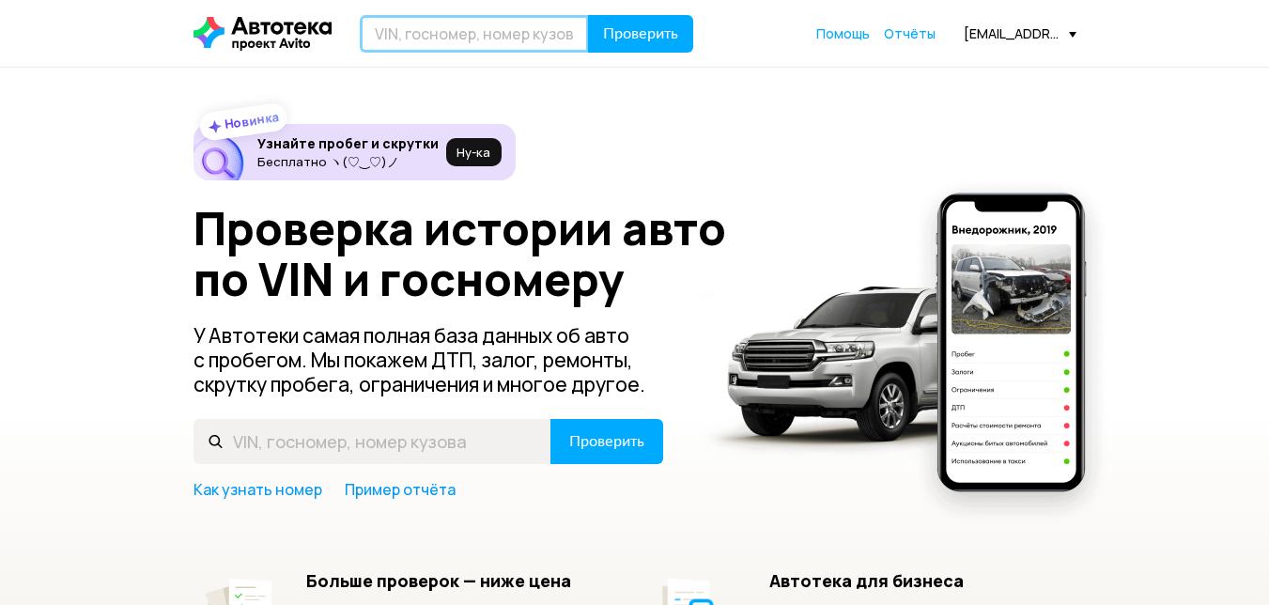
click at [478, 43] on input "text" at bounding box center [474, 34] width 229 height 38
type input "В880ЕВ716"
click at [588, 15] on button "Проверить" at bounding box center [640, 34] width 105 height 38
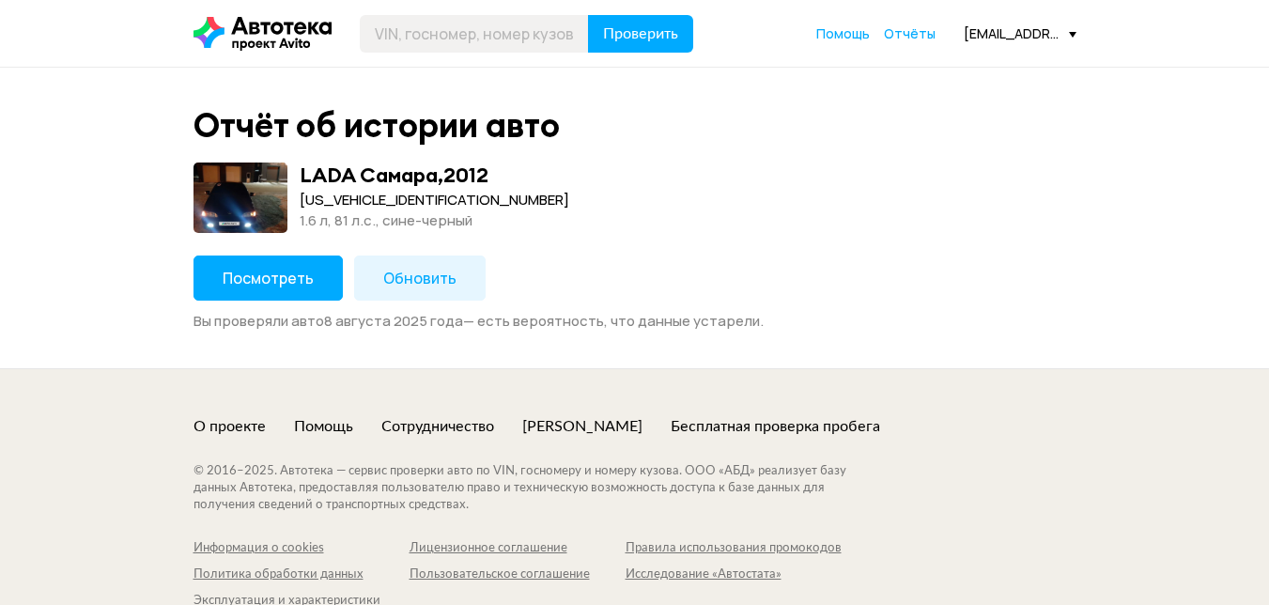
click at [268, 279] on span "Посмотреть" at bounding box center [268, 278] width 91 height 21
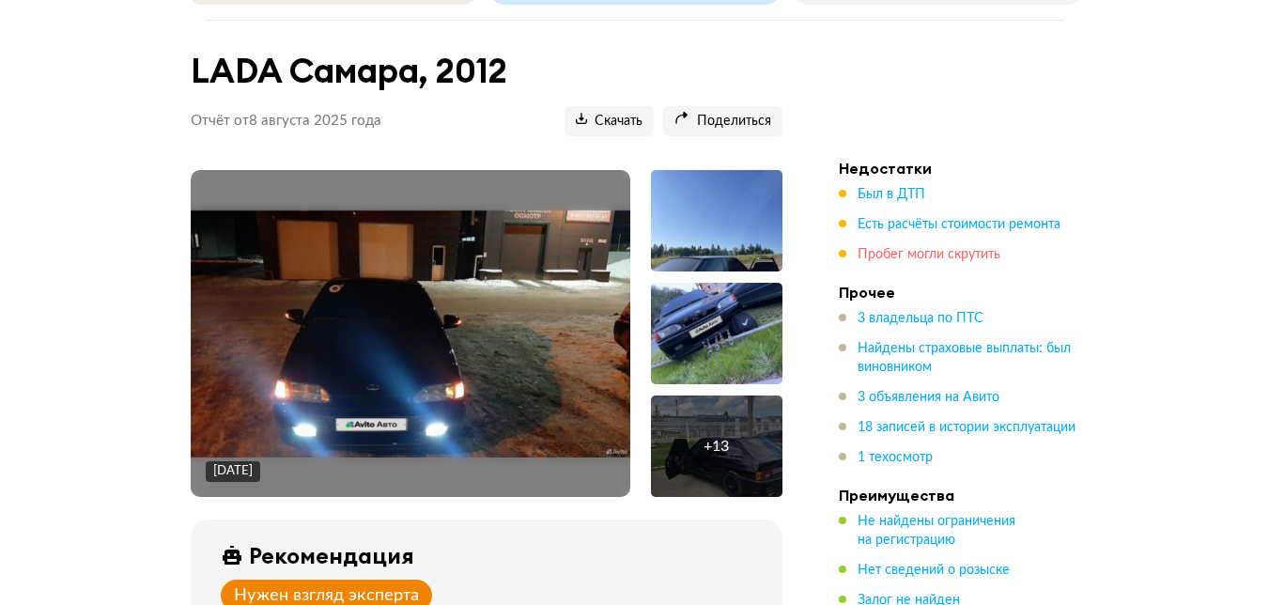
scroll to position [188, 0]
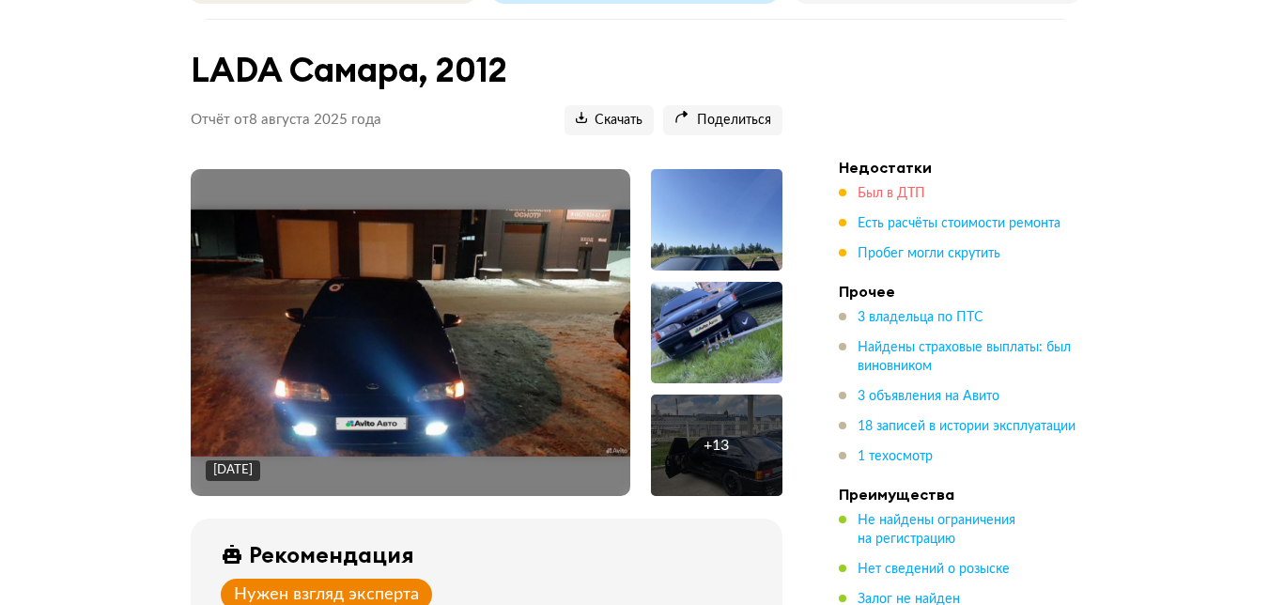
click at [913, 193] on span "Был в ДТП" at bounding box center [892, 193] width 68 height 13
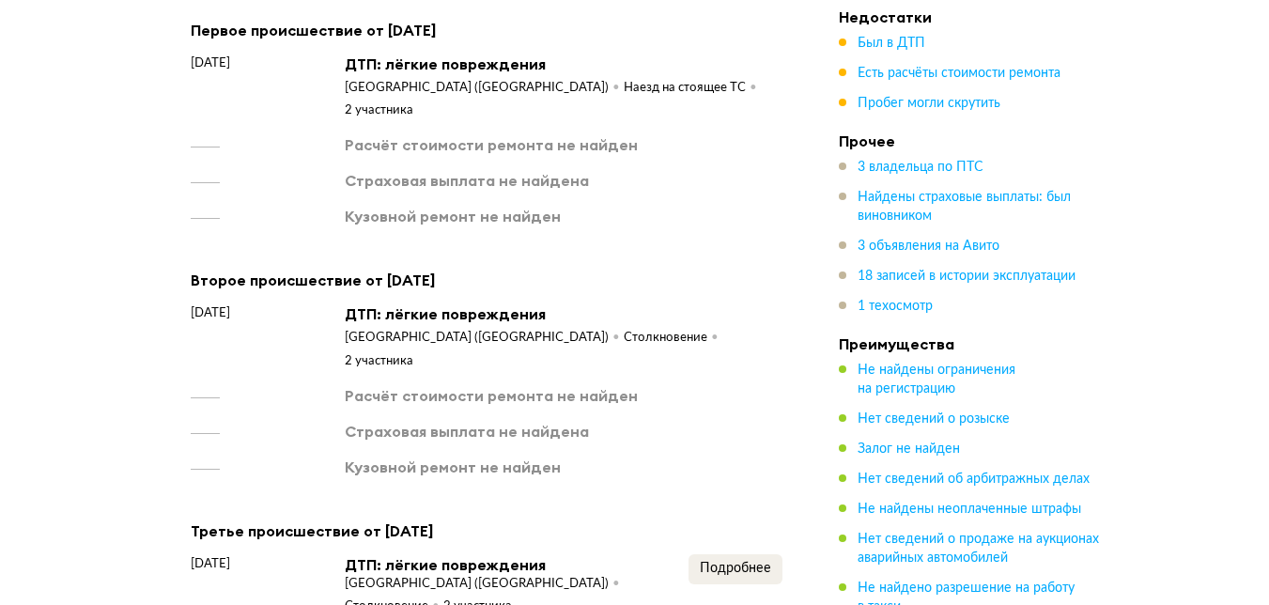
scroll to position [3153, 0]
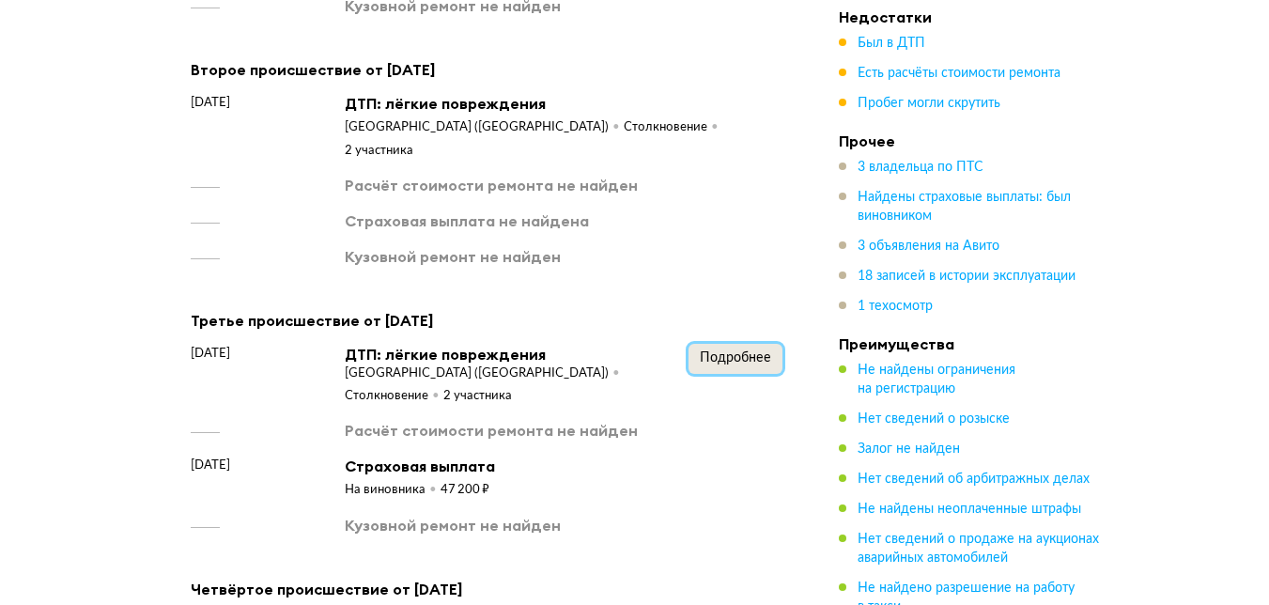
click at [716, 351] on span "Подробнее" at bounding box center [735, 357] width 71 height 13
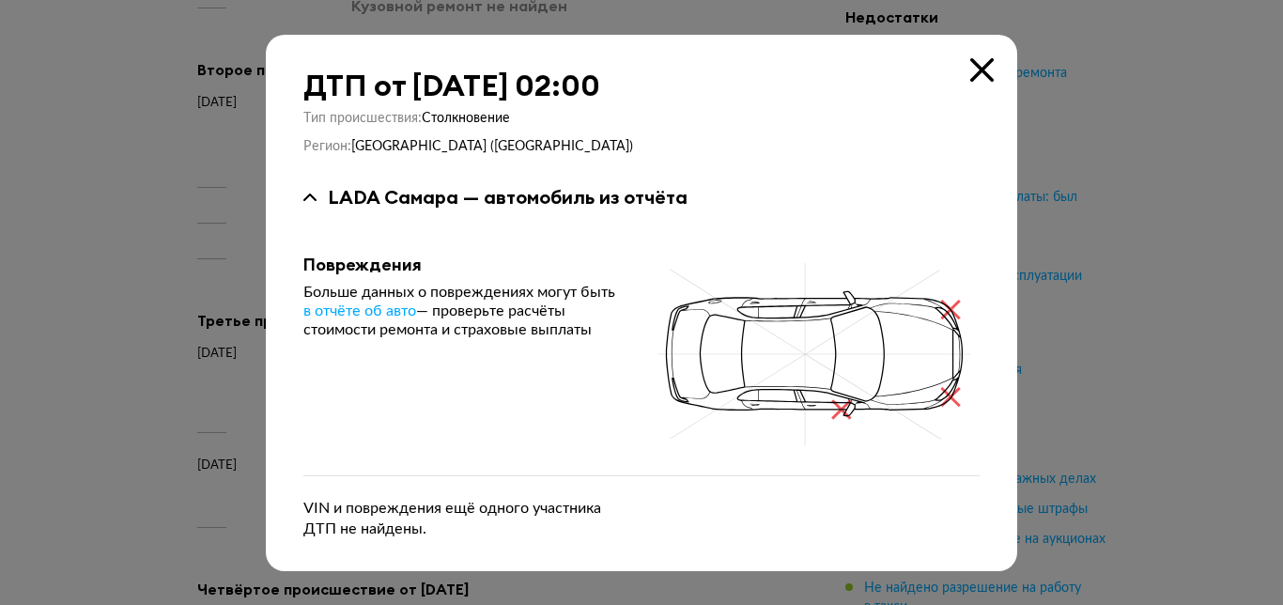
click at [979, 72] on icon at bounding box center [981, 69] width 23 height 23
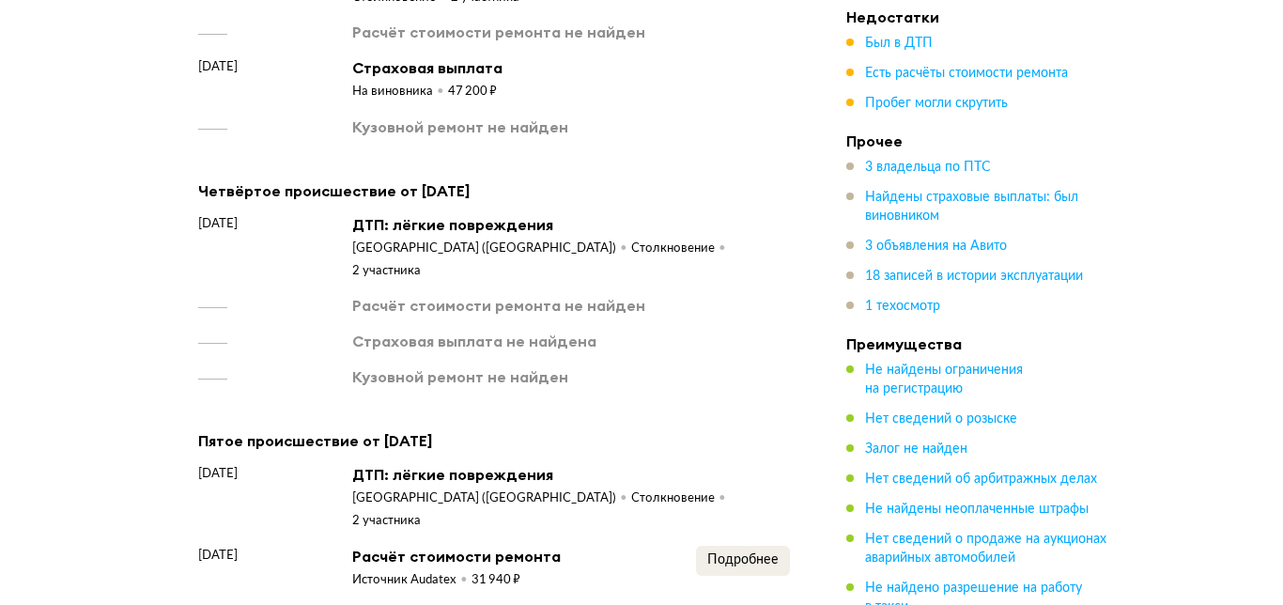
scroll to position [3623, 0]
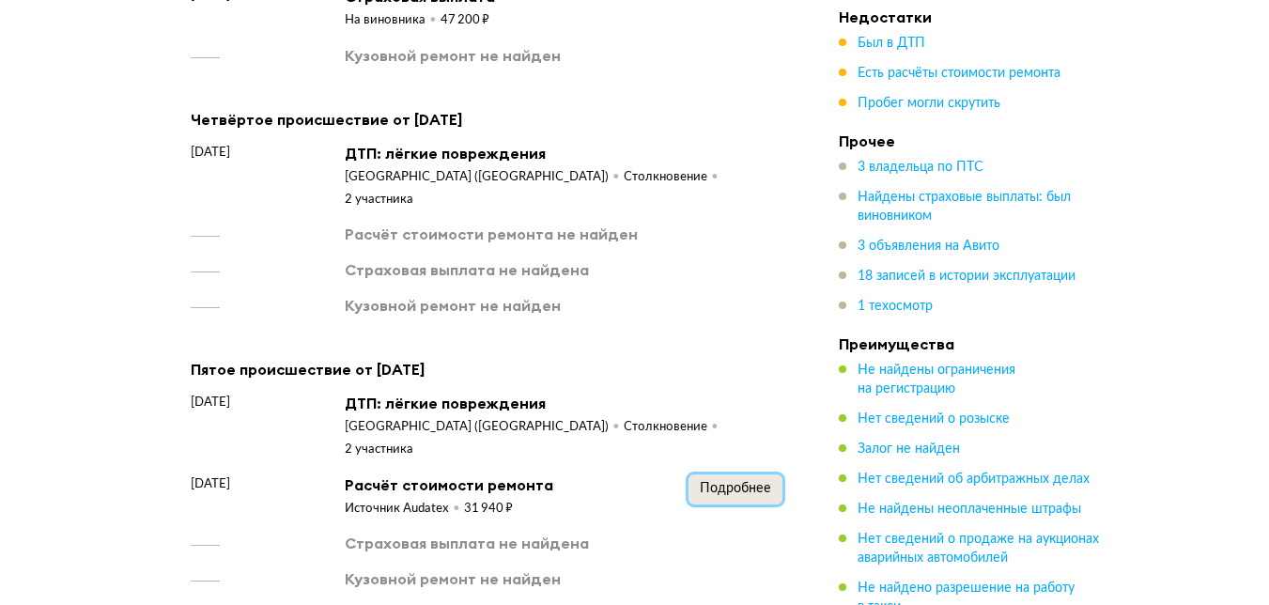
click at [741, 482] on span "Подробнее" at bounding box center [735, 488] width 71 height 13
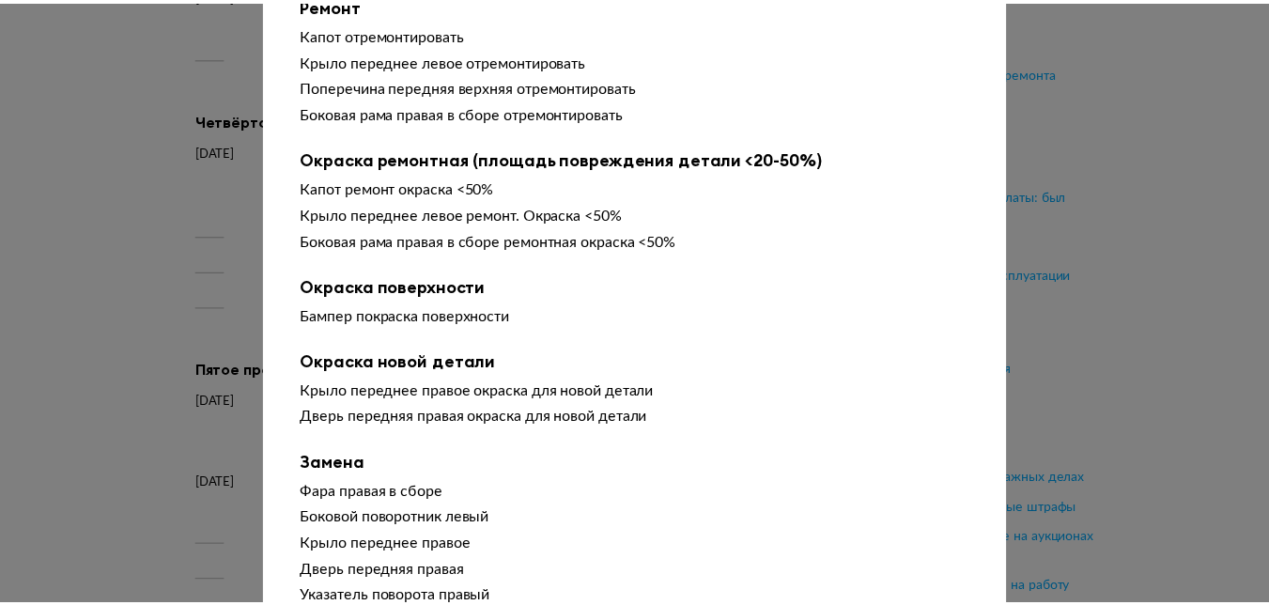
scroll to position [0, 0]
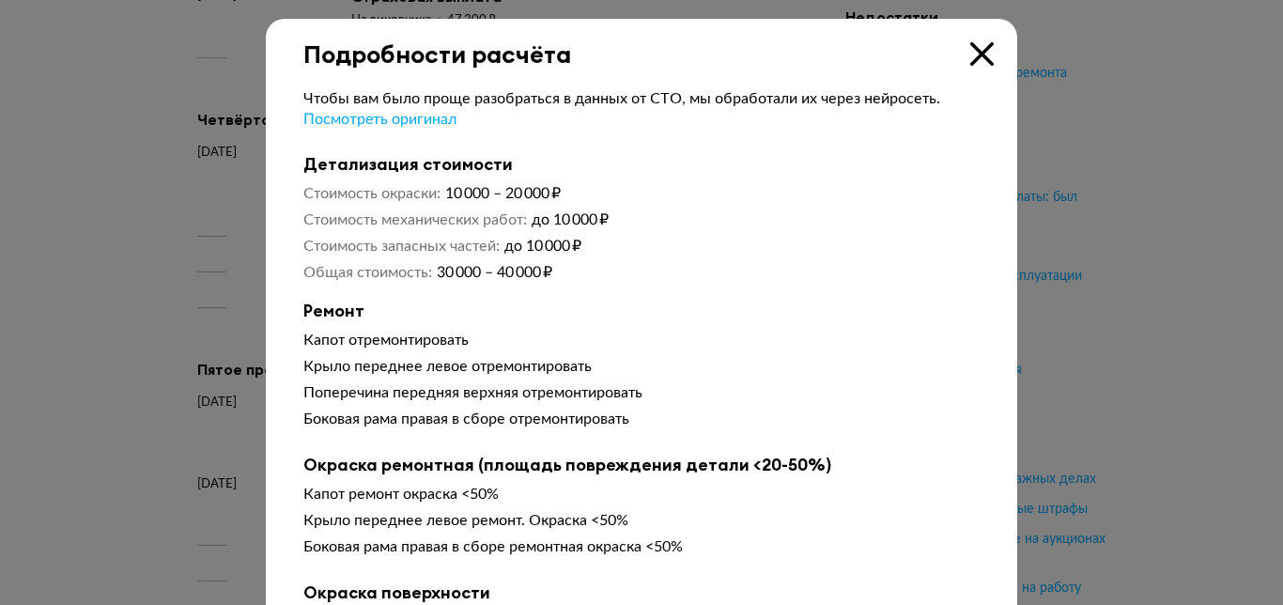
click at [971, 56] on icon at bounding box center [981, 53] width 23 height 23
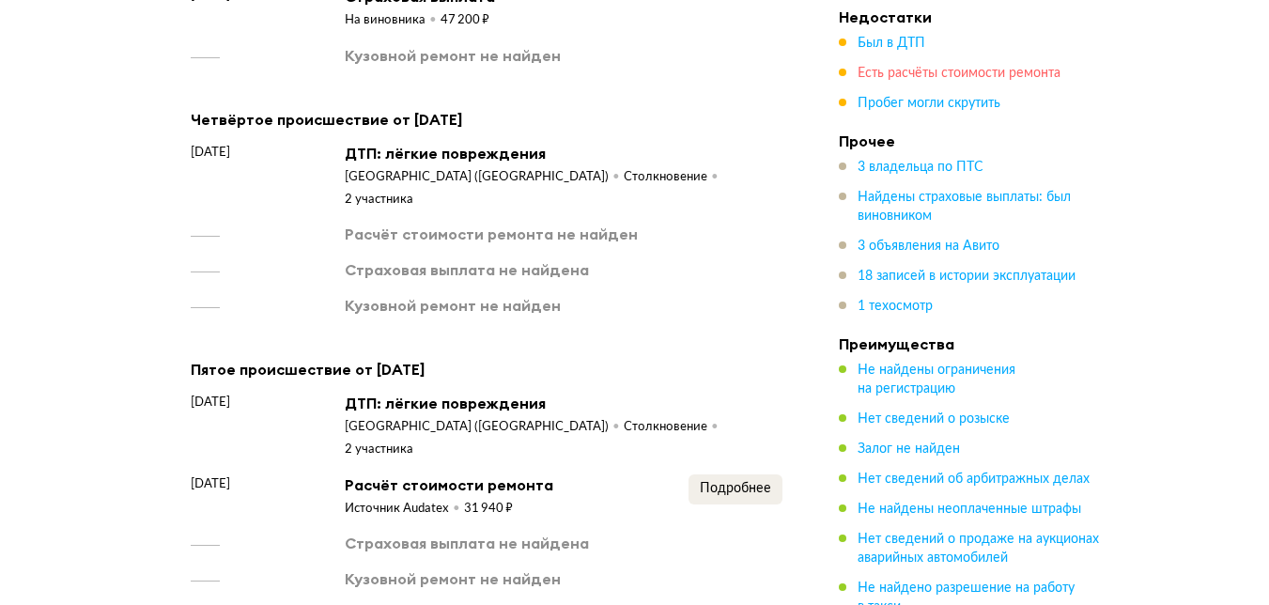
click at [953, 79] on span "Есть расчёты стоимости ремонта" at bounding box center [959, 73] width 203 height 13
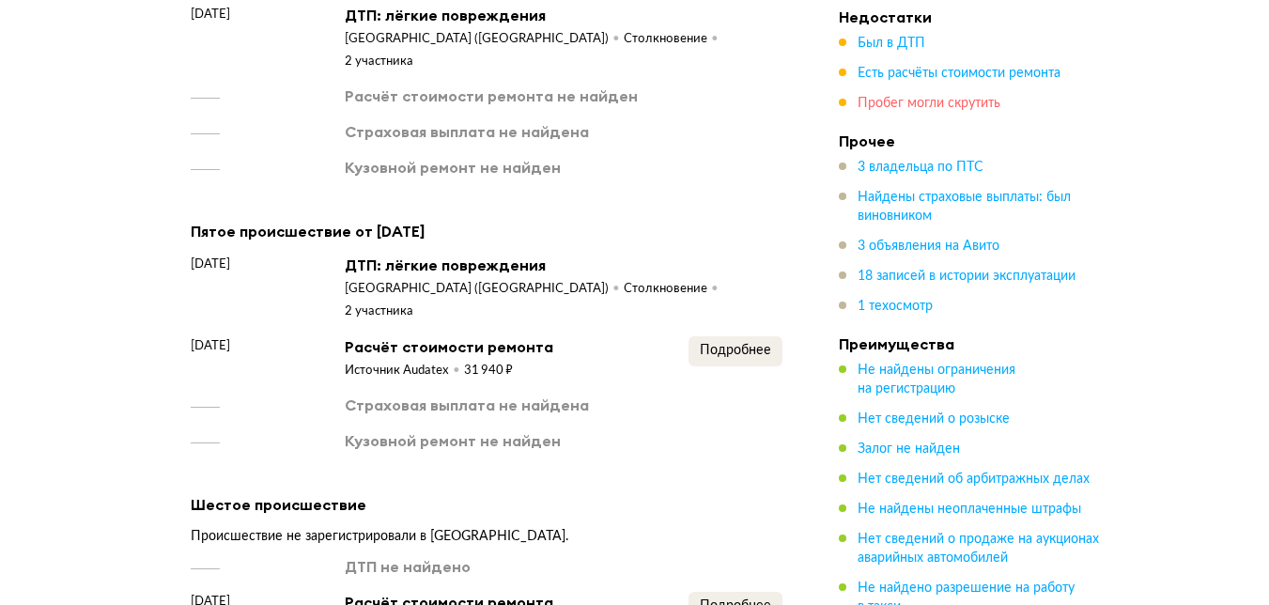
scroll to position [3899, 0]
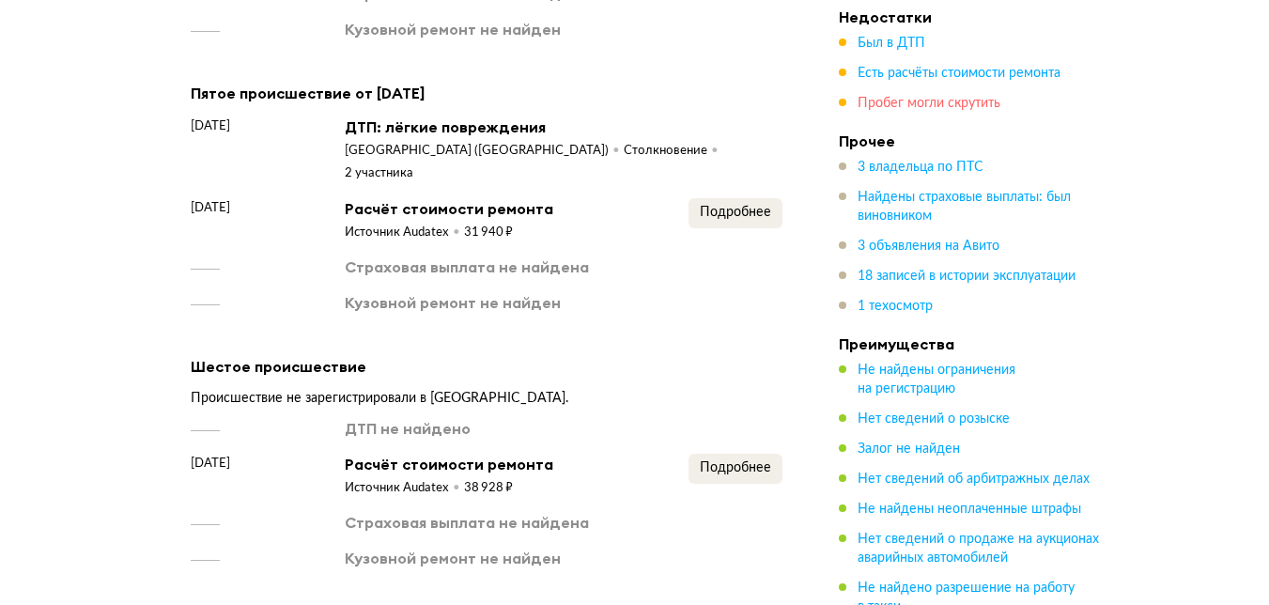
click at [909, 98] on span "Пробег могли скрутить" at bounding box center [929, 103] width 143 height 13
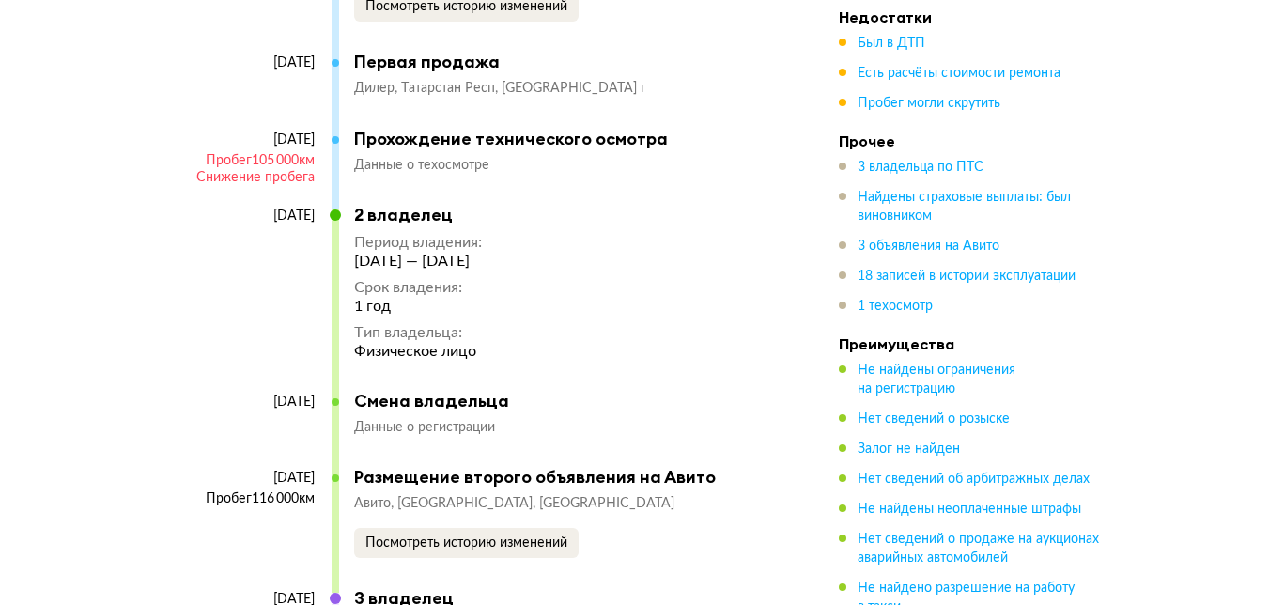
scroll to position [8844, 0]
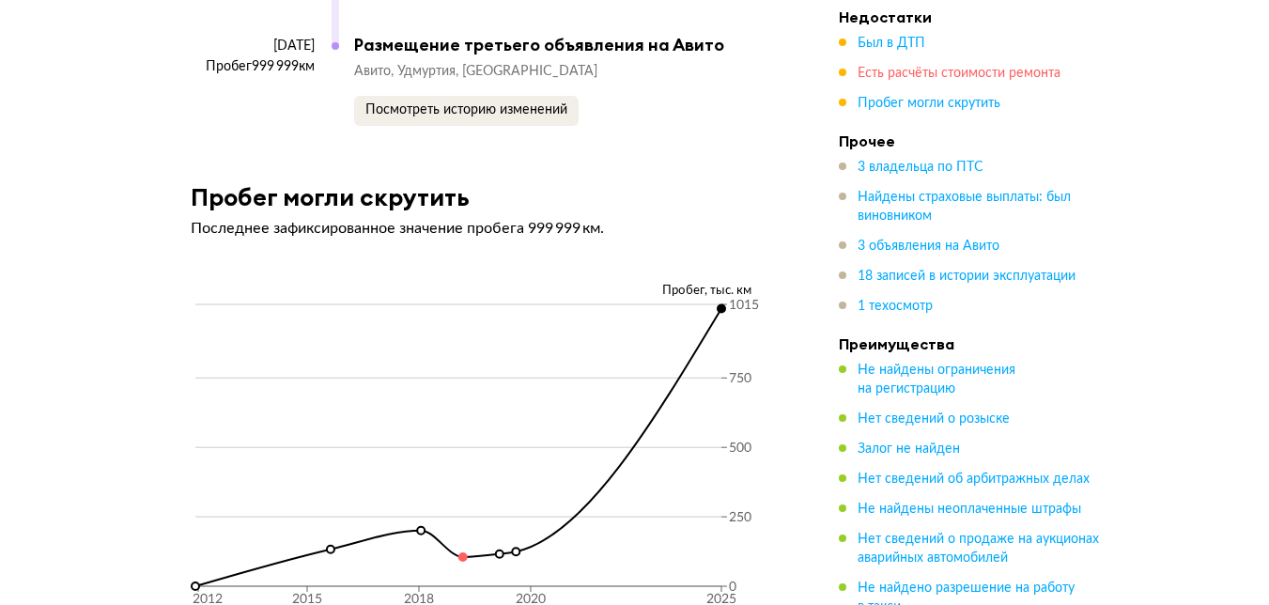
click at [892, 70] on span "Есть расчёты стоимости ремонта" at bounding box center [959, 73] width 203 height 13
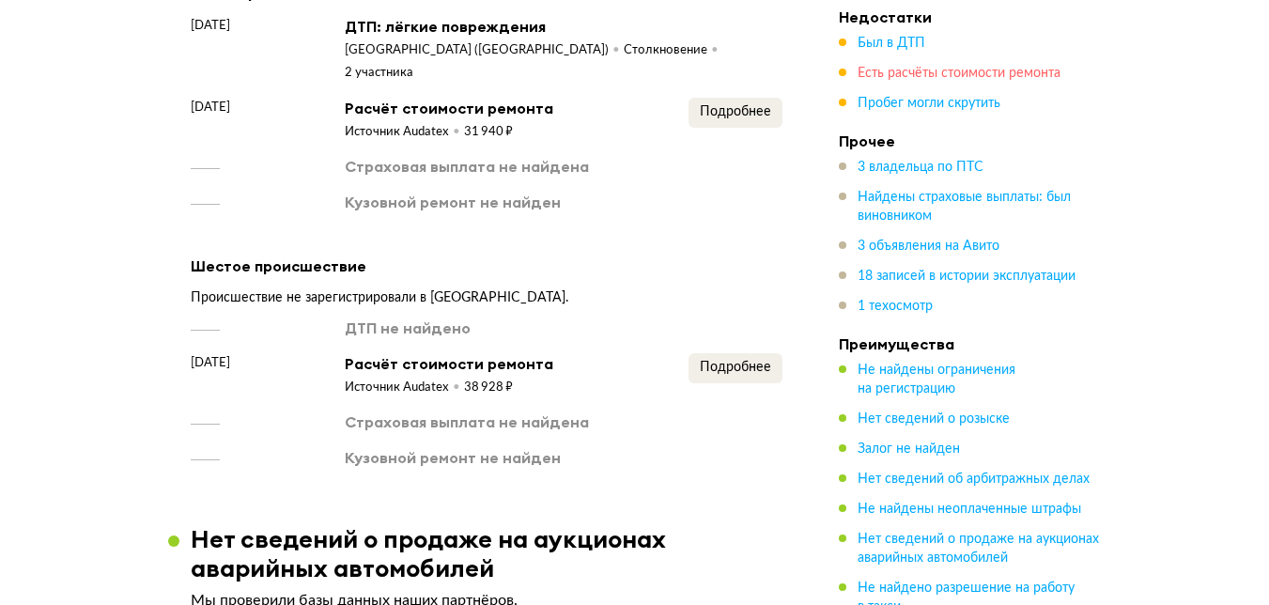
scroll to position [3899, 0]
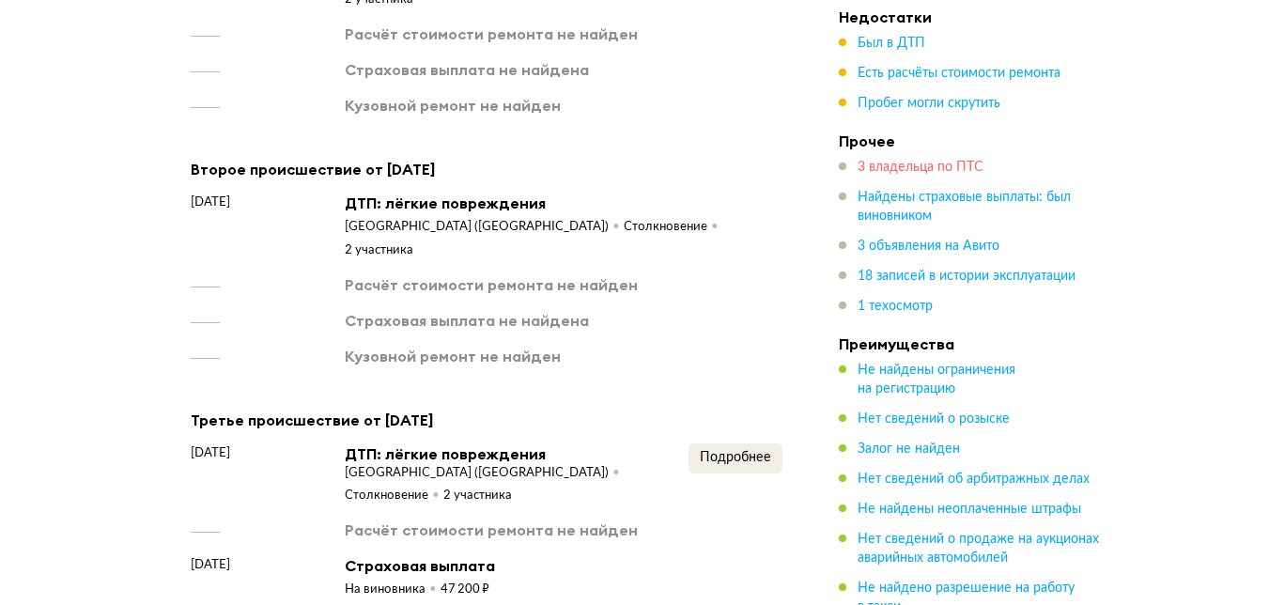
click at [894, 167] on span "3 владельца по ПТС" at bounding box center [921, 167] width 126 height 13
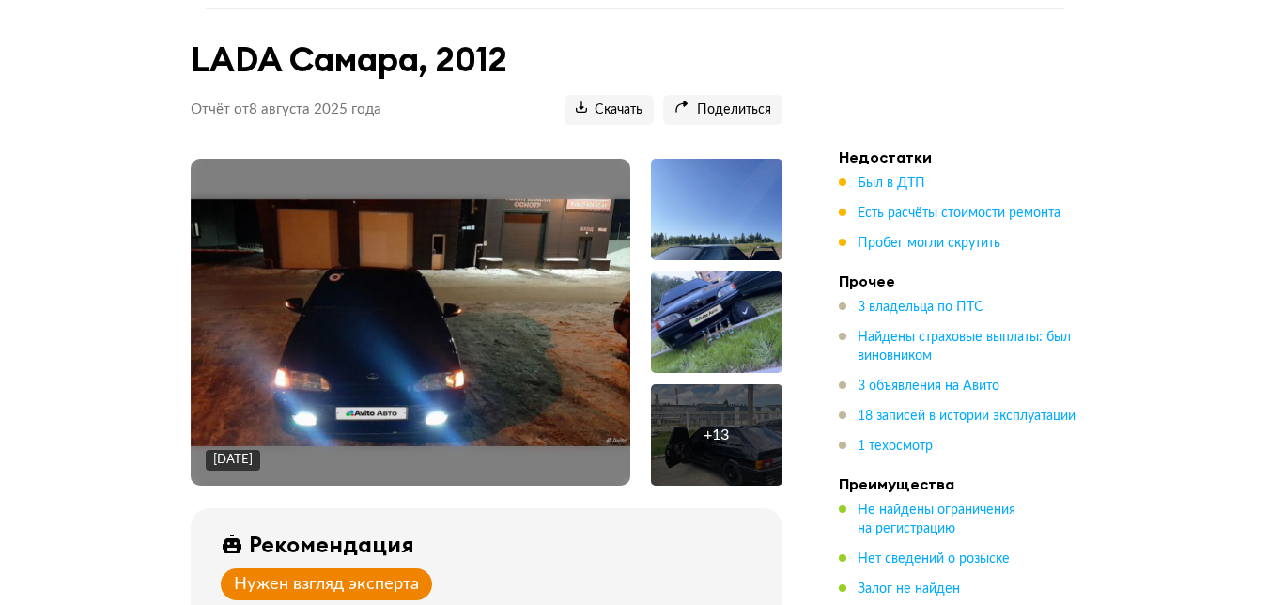
scroll to position [164, 0]
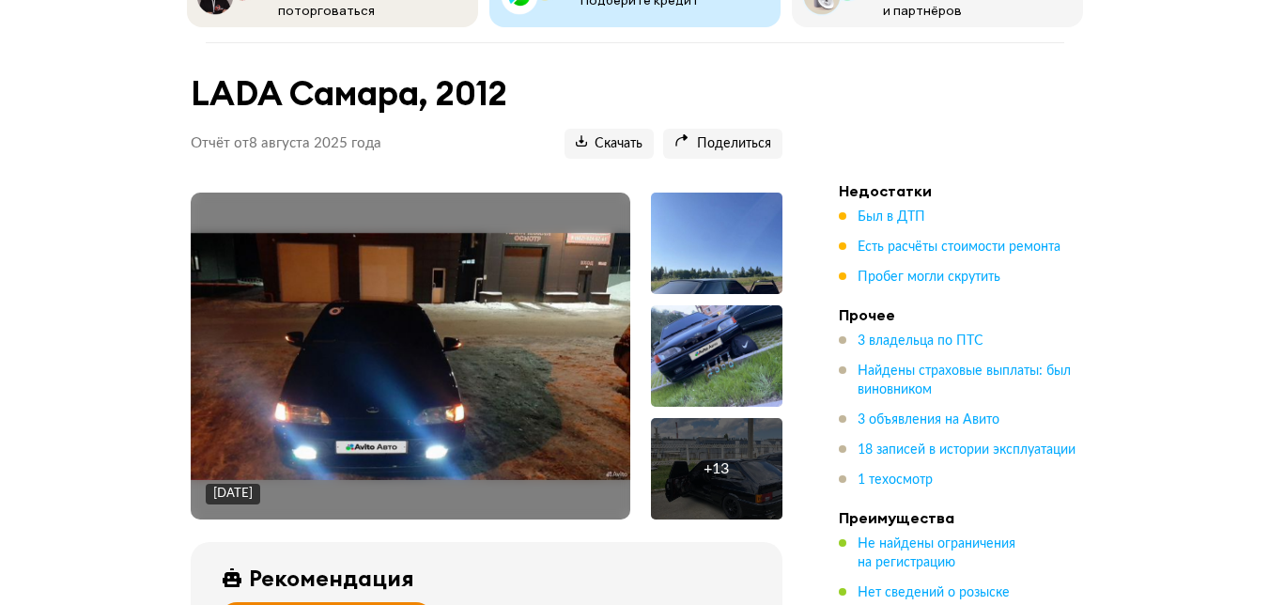
click at [737, 341] on div at bounding box center [717, 355] width 132 height 101
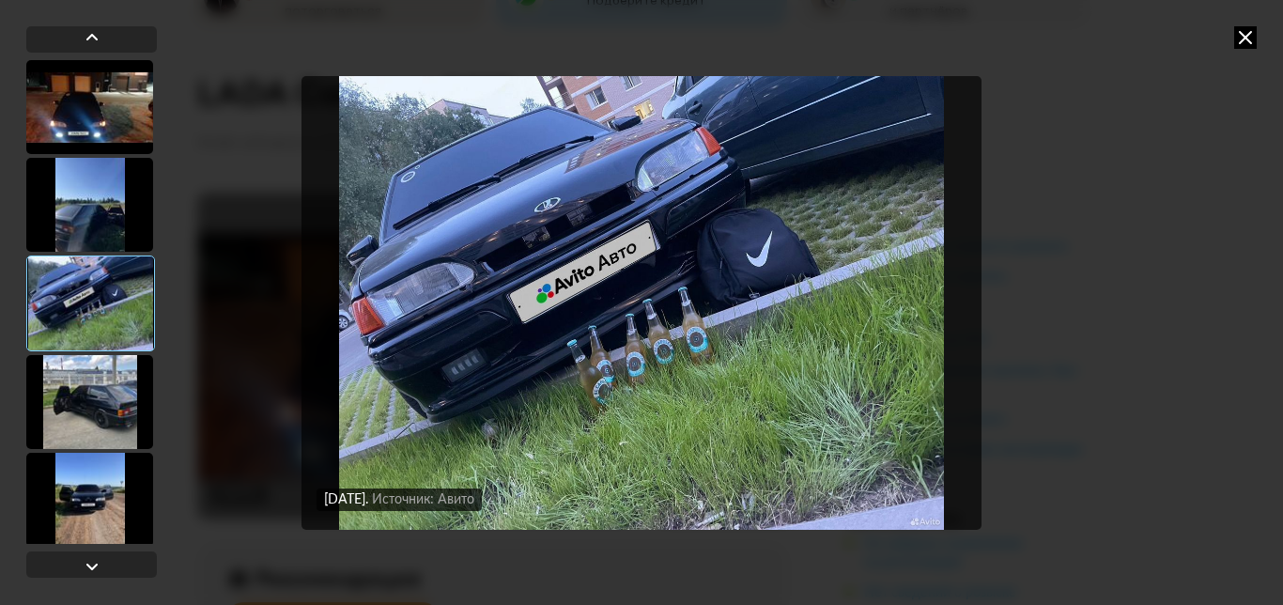
click at [102, 101] on div at bounding box center [89, 107] width 127 height 94
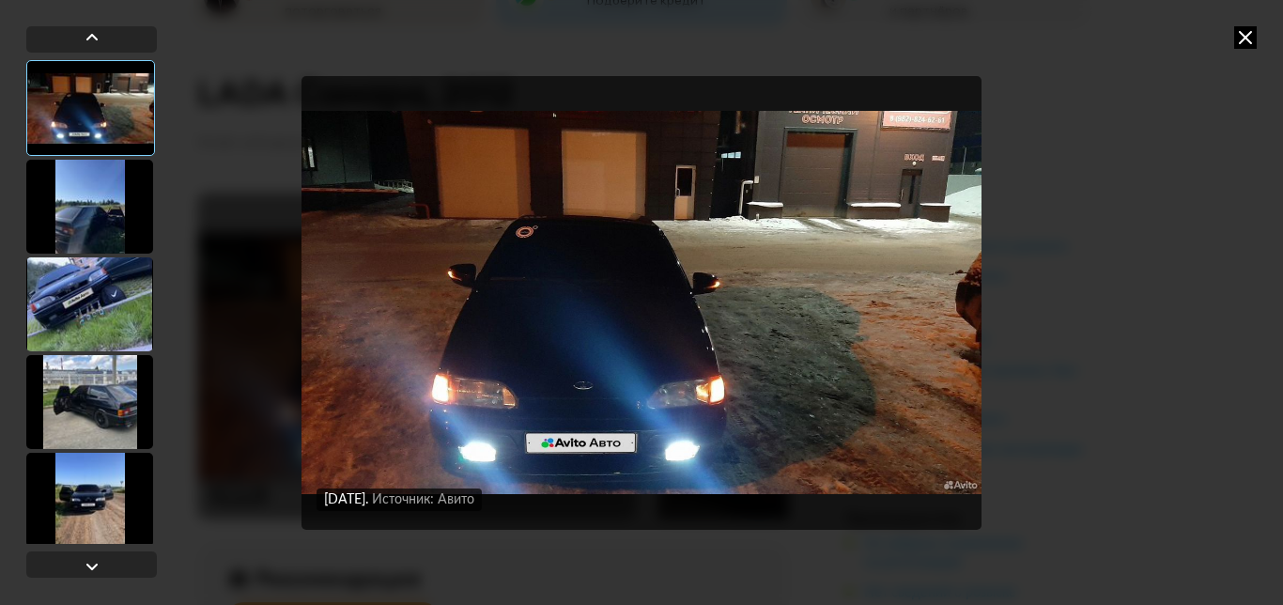
click at [107, 211] on div at bounding box center [89, 207] width 127 height 94
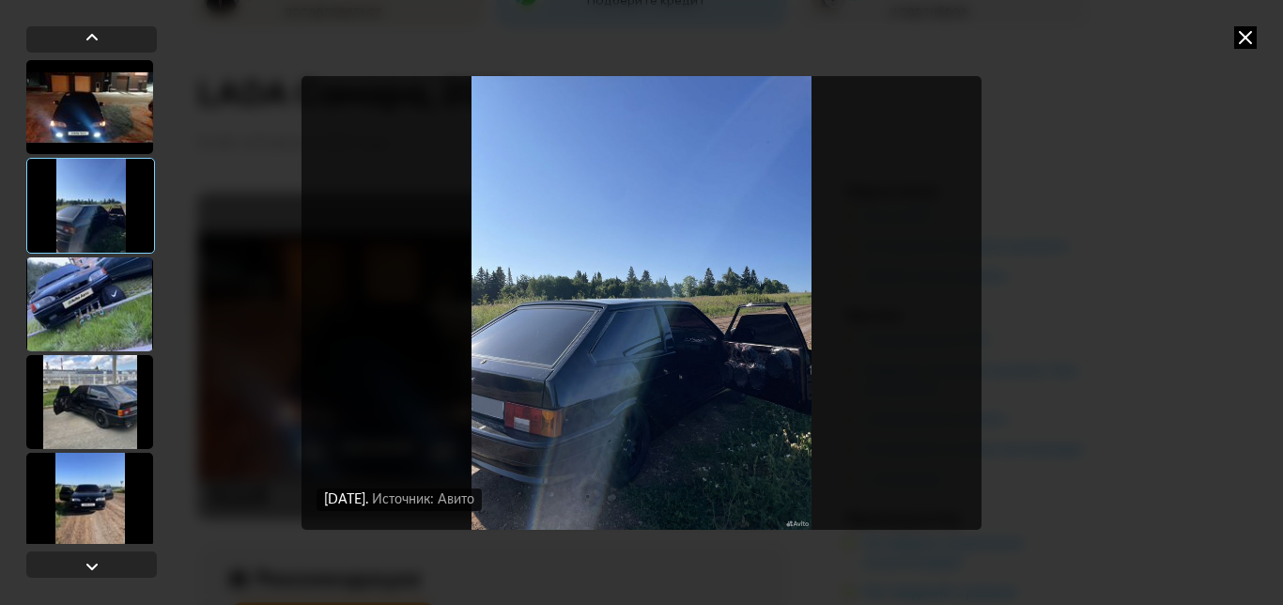
click at [112, 396] on div at bounding box center [89, 402] width 127 height 94
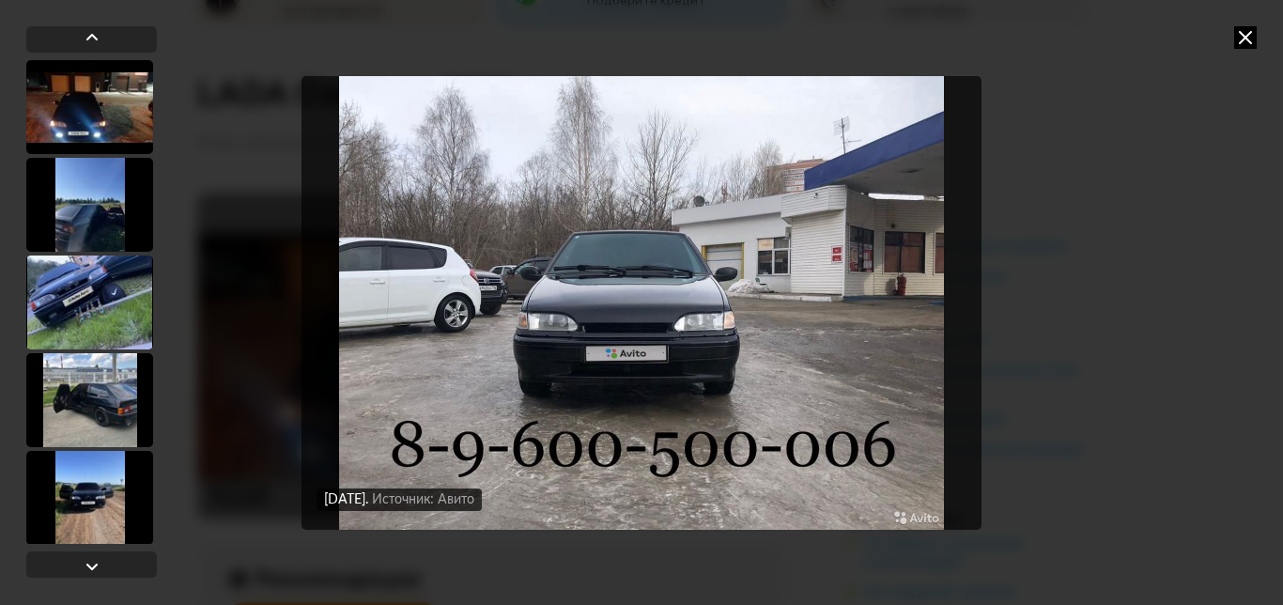
click at [88, 181] on div at bounding box center [89, 205] width 127 height 94
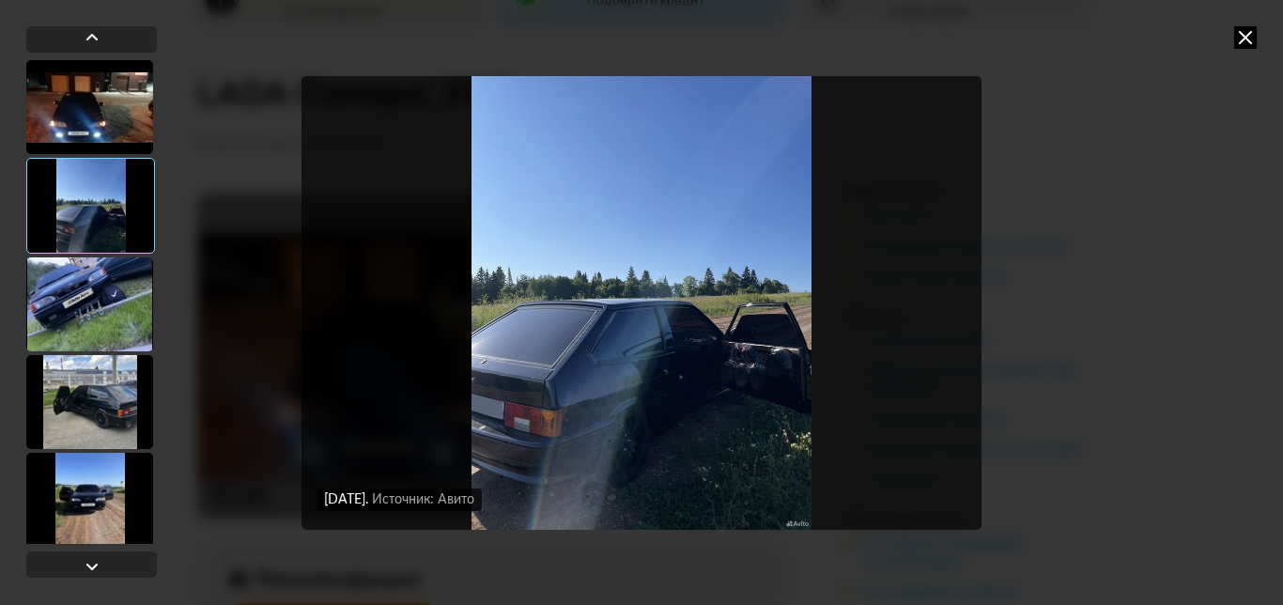
click at [1244, 24] on div "[DATE] Источник: Авито [DATE] Источник: Авито [DATE] Источник: Авито [DATE] Ист…" at bounding box center [641, 302] width 1283 height 605
click at [1244, 35] on icon at bounding box center [1245, 37] width 23 height 23
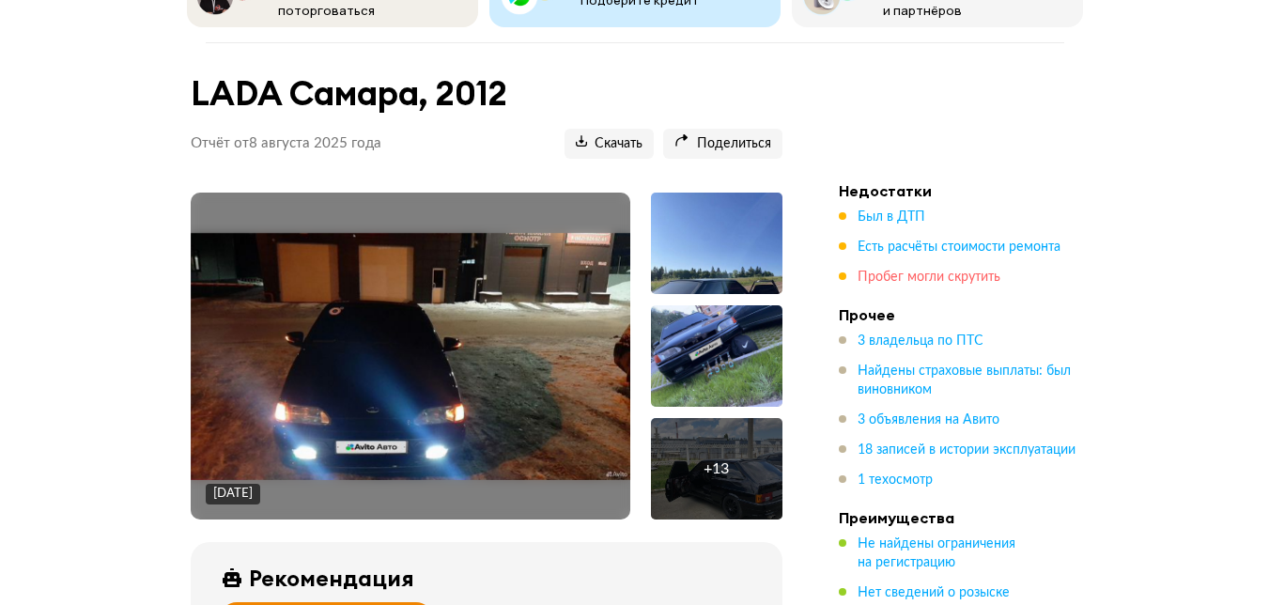
click at [905, 271] on span "Пробег могли скрутить" at bounding box center [929, 277] width 143 height 13
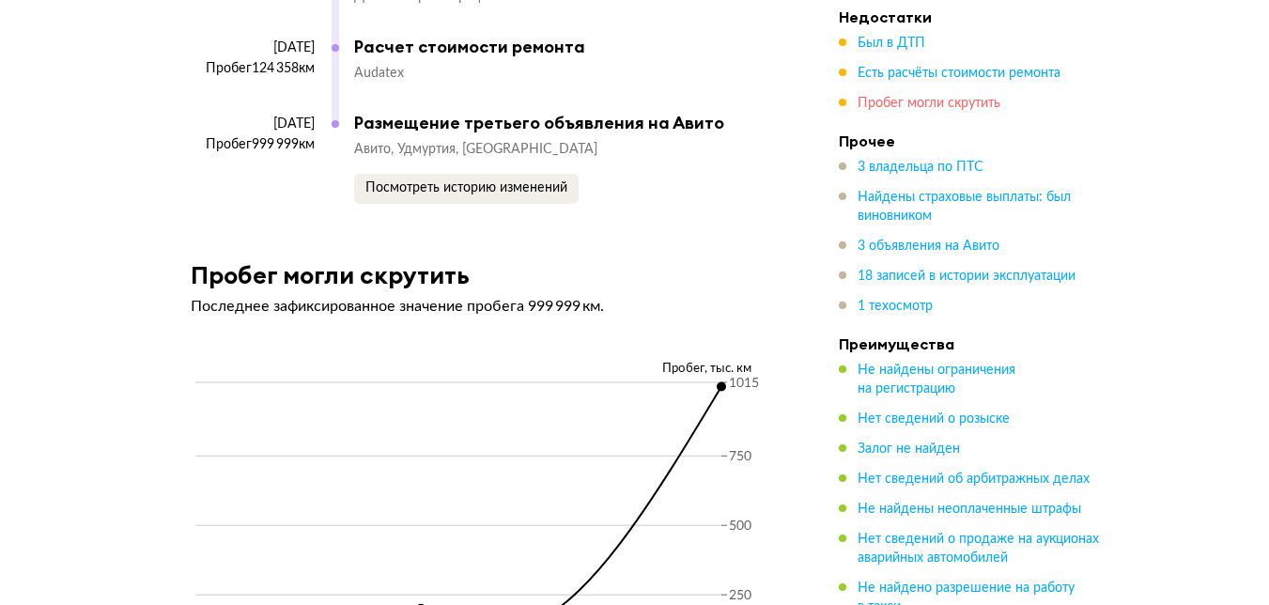
scroll to position [8844, 0]
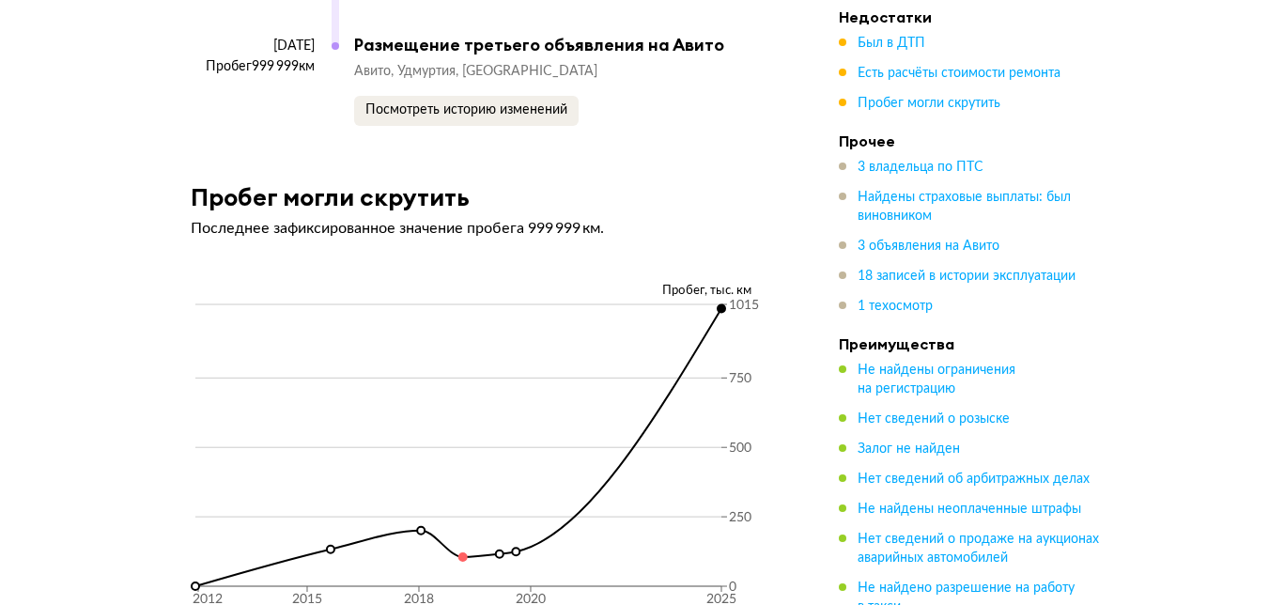
click at [638, 300] on icon "2012 2015 2018 2020 2025 0 250 500 750 1015" at bounding box center [487, 459] width 592 height 319
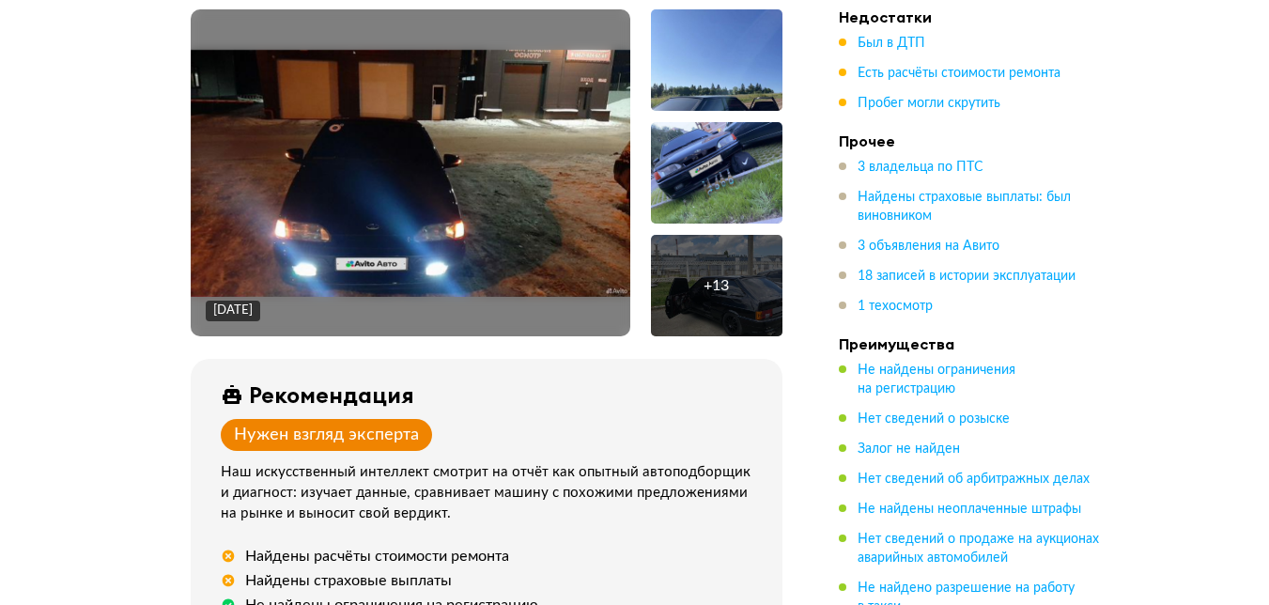
scroll to position [385, 0]
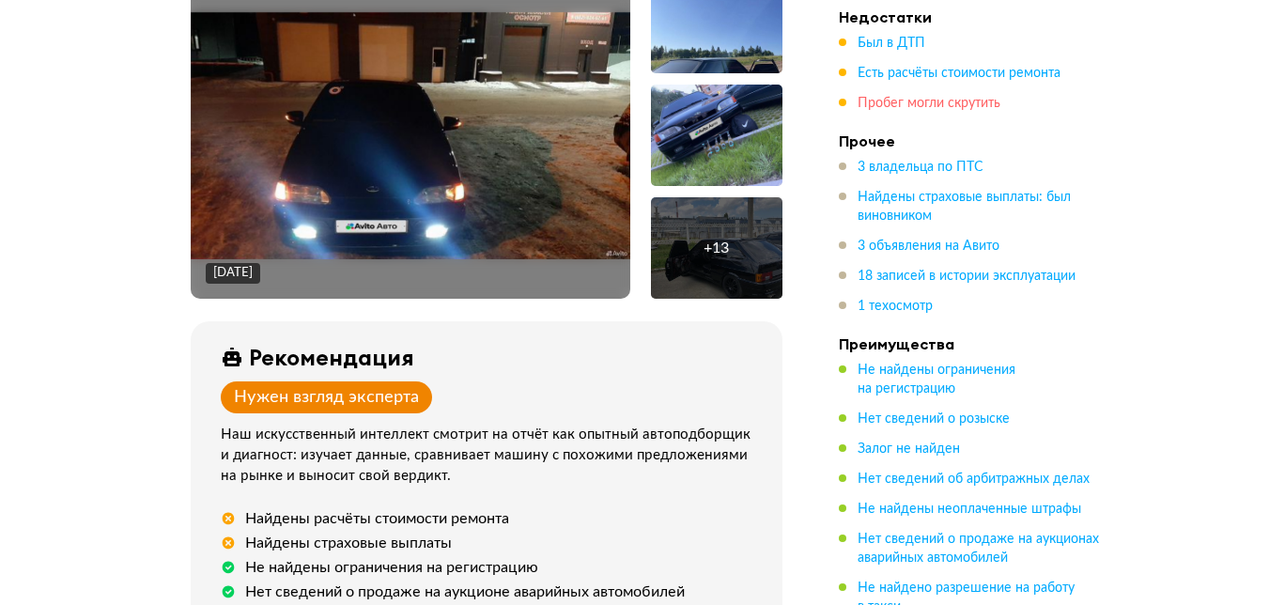
click at [906, 100] on span "Пробег могли скрутить" at bounding box center [929, 103] width 143 height 13
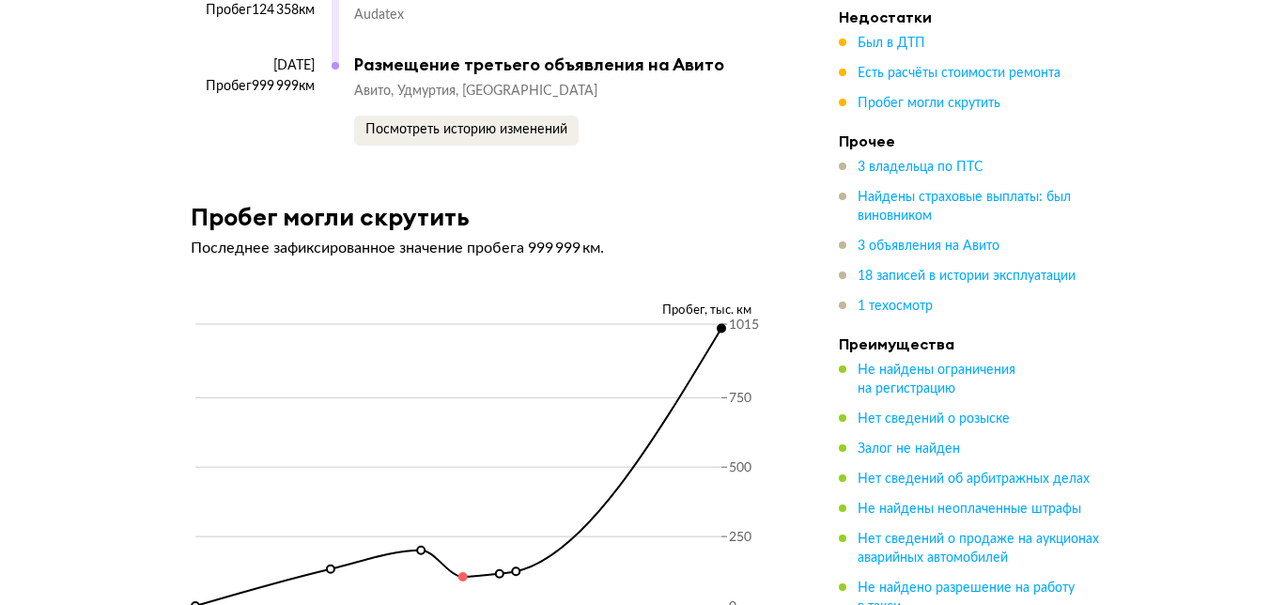
scroll to position [8844, 0]
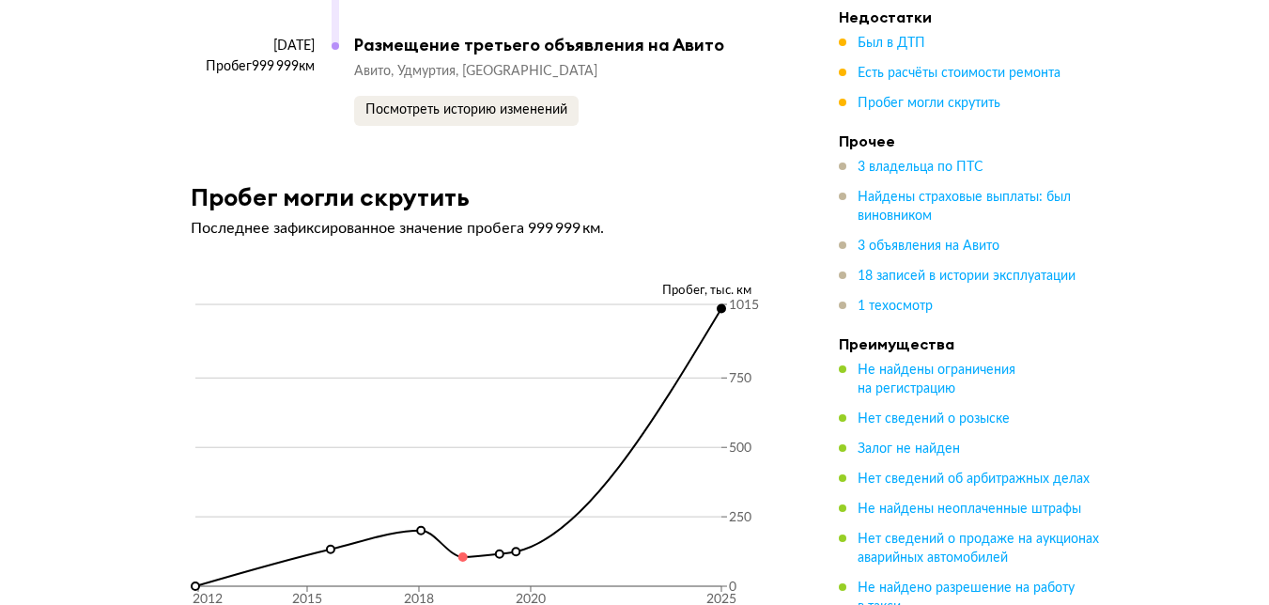
click at [930, 84] on ul "Был в ДТП Есть расчёты стоимости ремонта Пробег могли скрутить" at bounding box center [970, 73] width 263 height 79
click at [930, 80] on span "Есть расчёты стоимости ремонта" at bounding box center [959, 73] width 203 height 13
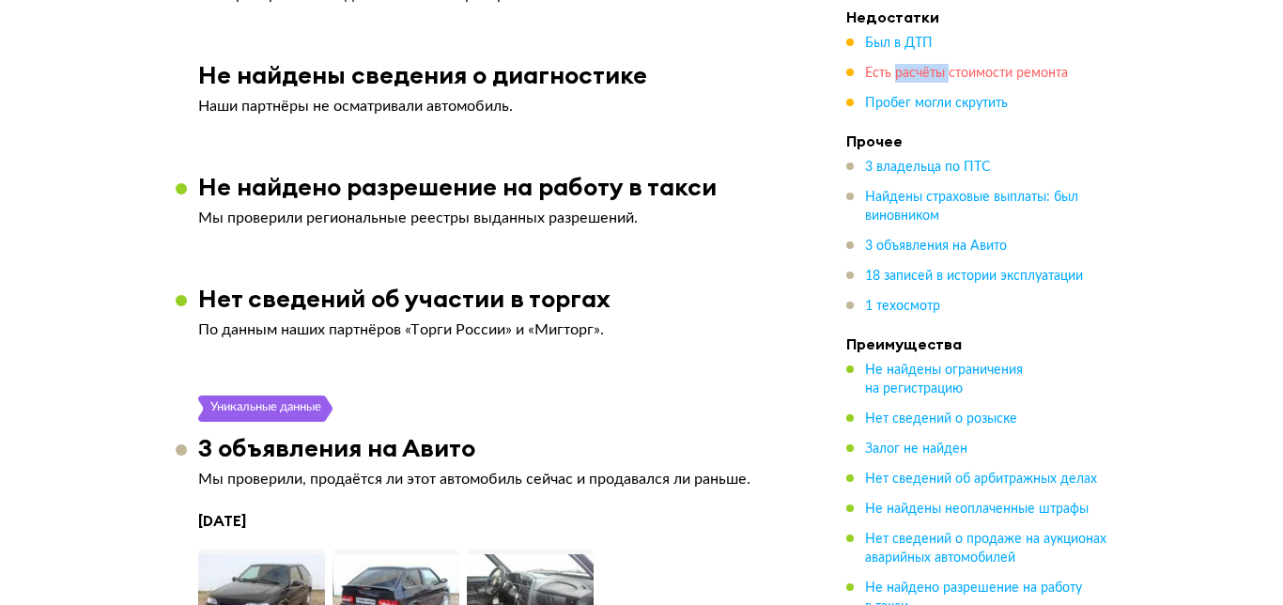
scroll to position [3899, 0]
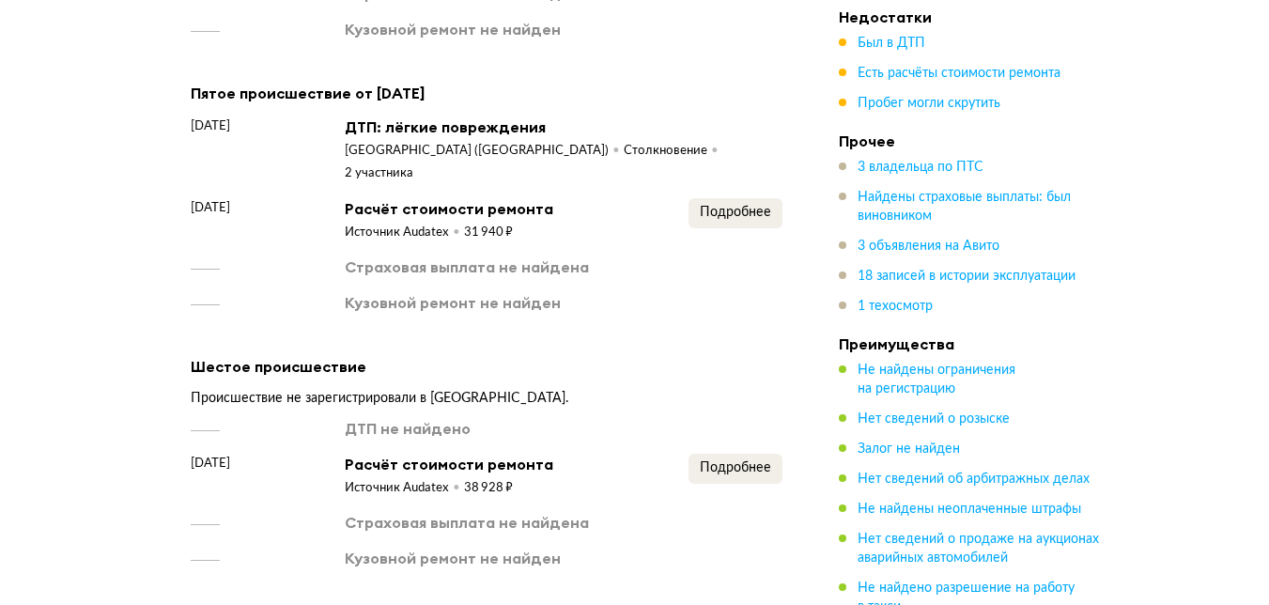
drag, startPoint x: 710, startPoint y: 203, endPoint x: 708, endPoint y: 187, distance: 16.1
click at [709, 292] on div "Кузовной ремонт не найден" at bounding box center [487, 302] width 592 height 21
click at [730, 206] on span "Подробнее" at bounding box center [735, 212] width 71 height 13
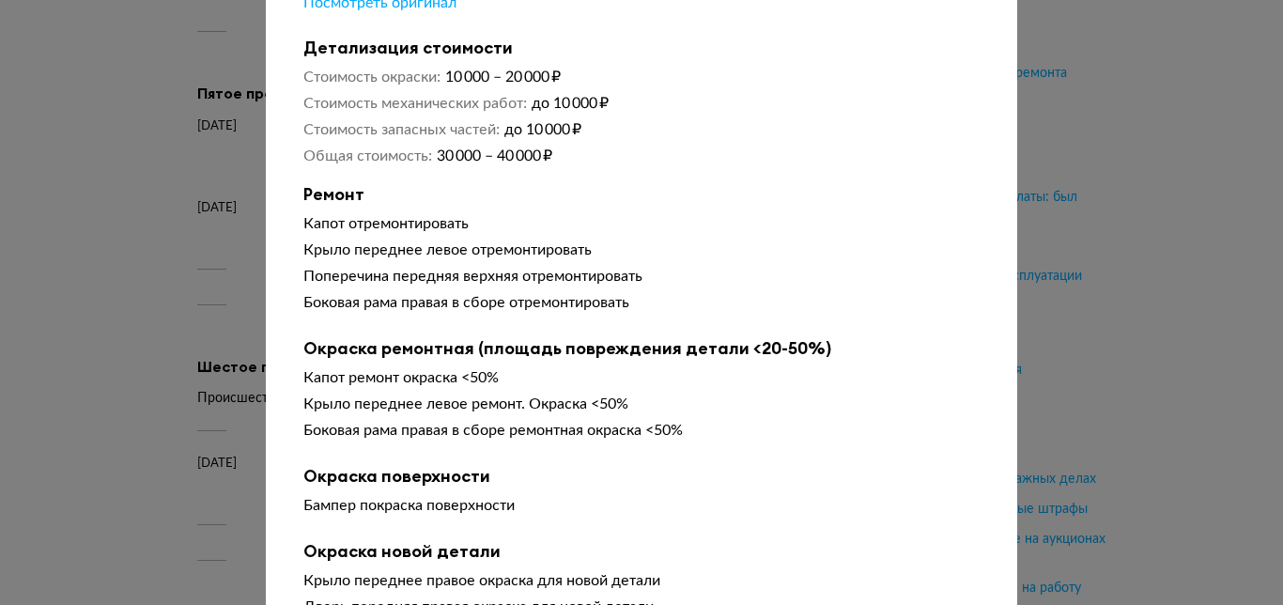
scroll to position [0, 0]
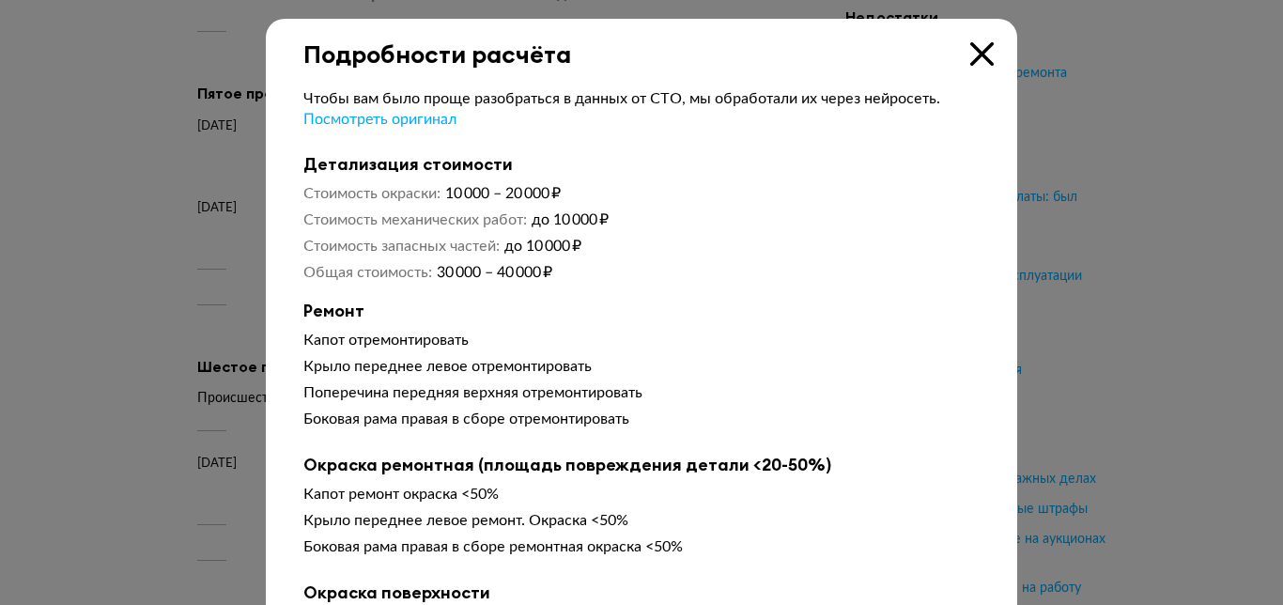
click at [980, 54] on icon at bounding box center [981, 53] width 23 height 23
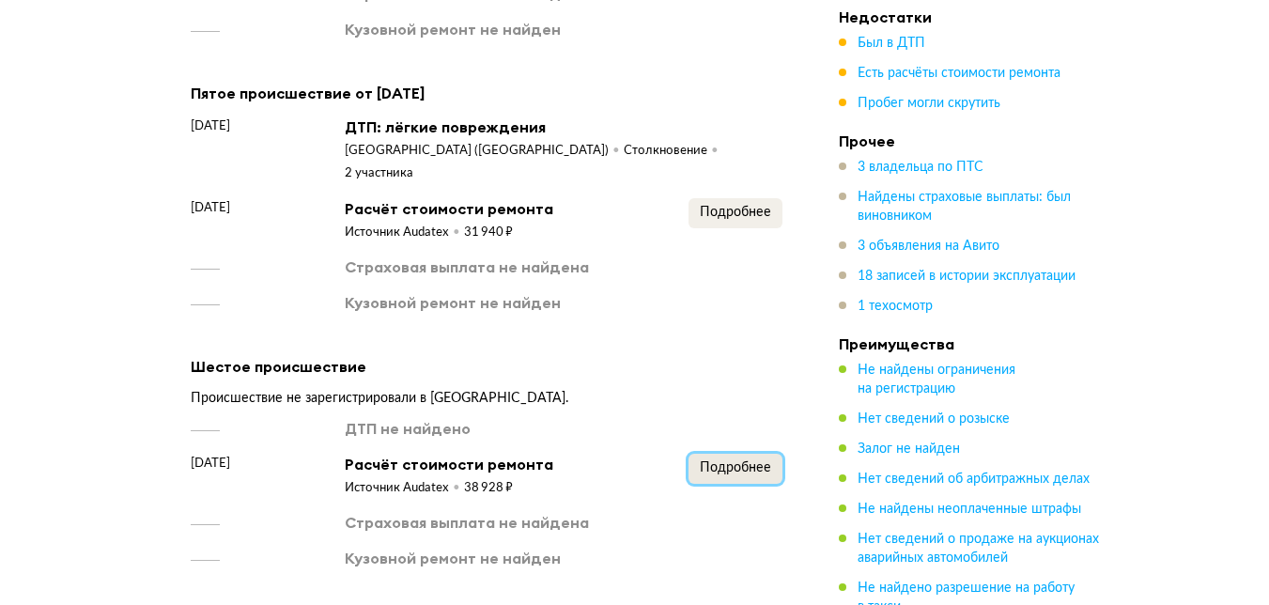
click at [711, 461] on span "Подробнее" at bounding box center [735, 467] width 71 height 13
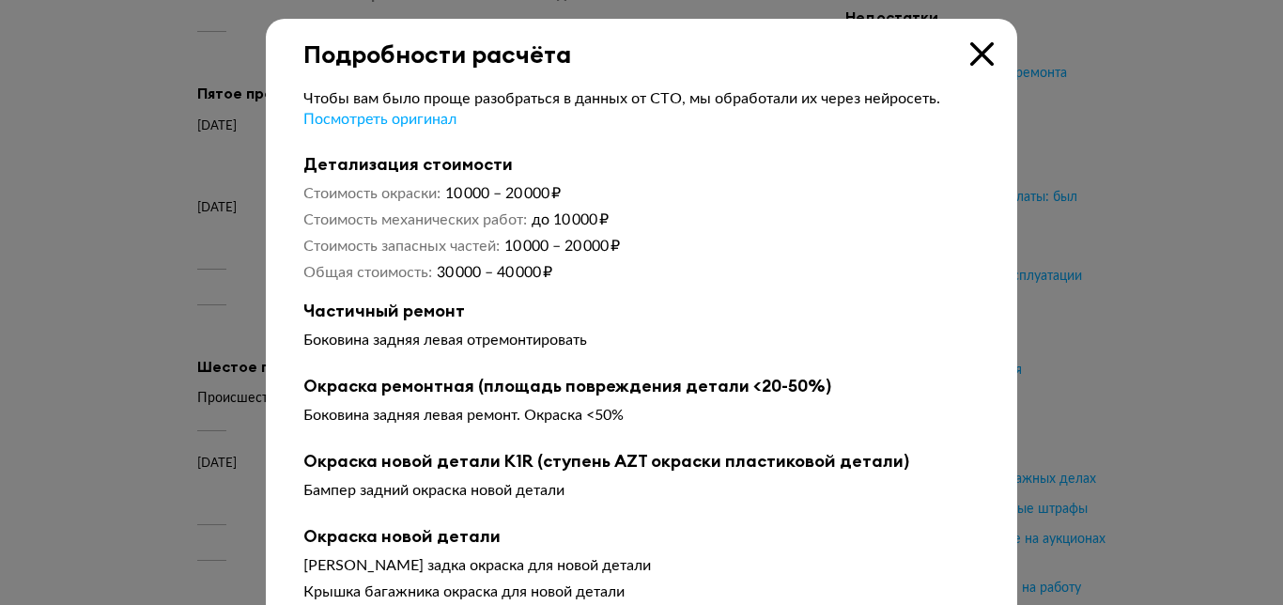
click at [976, 52] on icon at bounding box center [981, 53] width 23 height 23
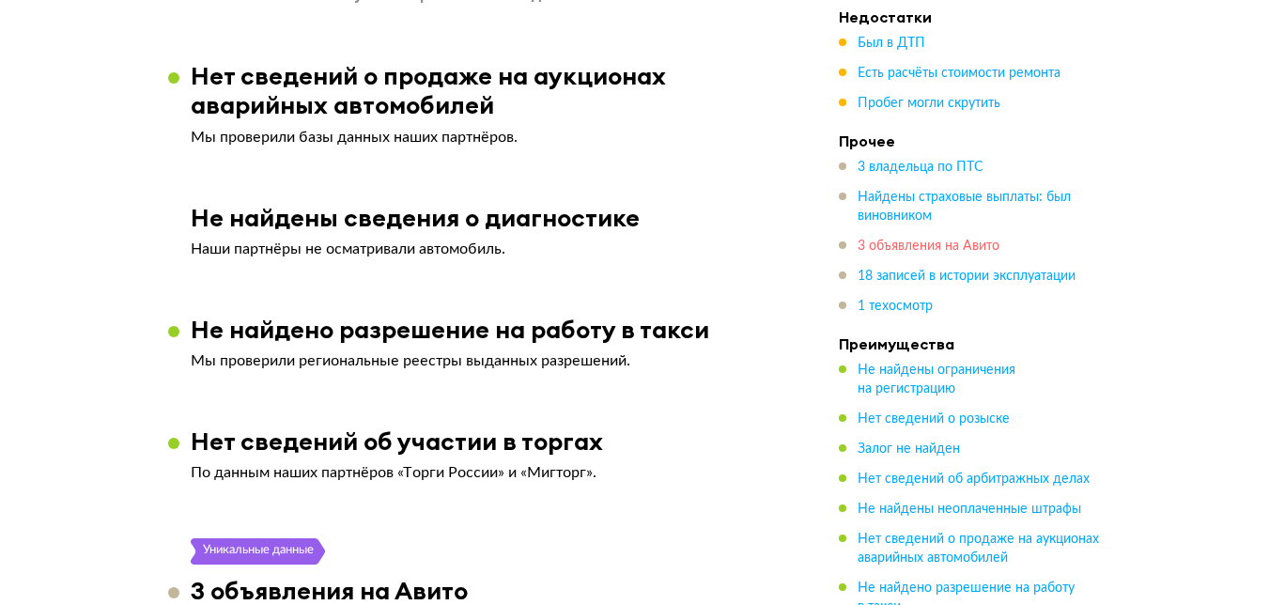
click at [911, 252] on span "3 объявления на Авито" at bounding box center [929, 246] width 142 height 13
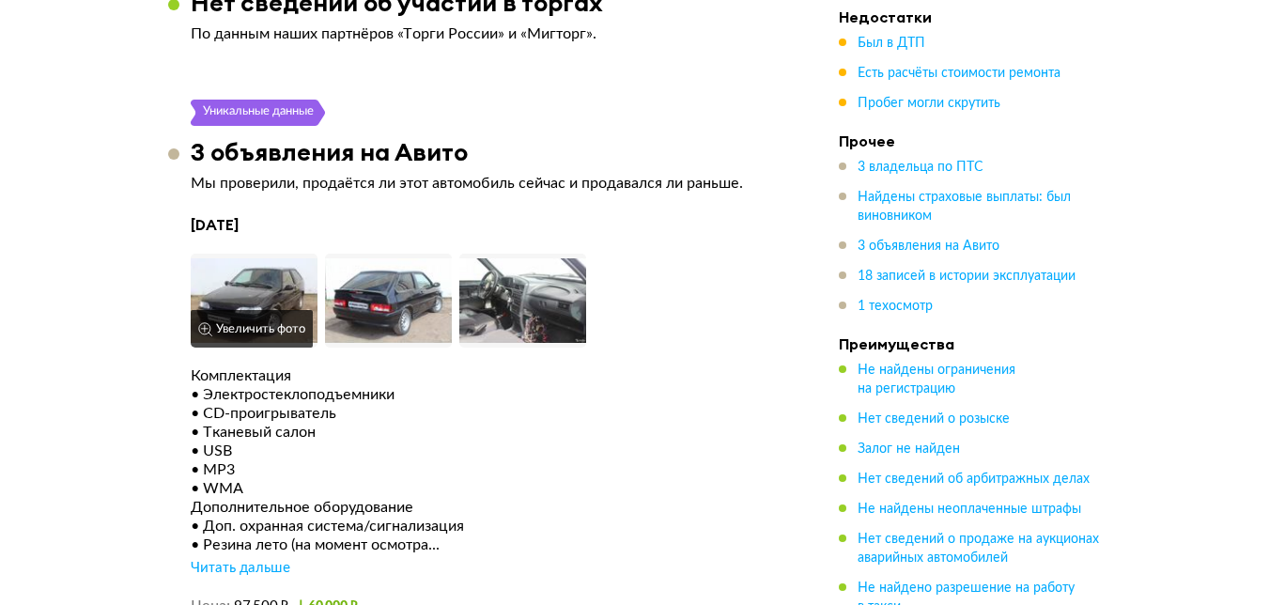
scroll to position [4900, 0]
click at [255, 311] on button "Увеличить фото" at bounding box center [252, 330] width 122 height 38
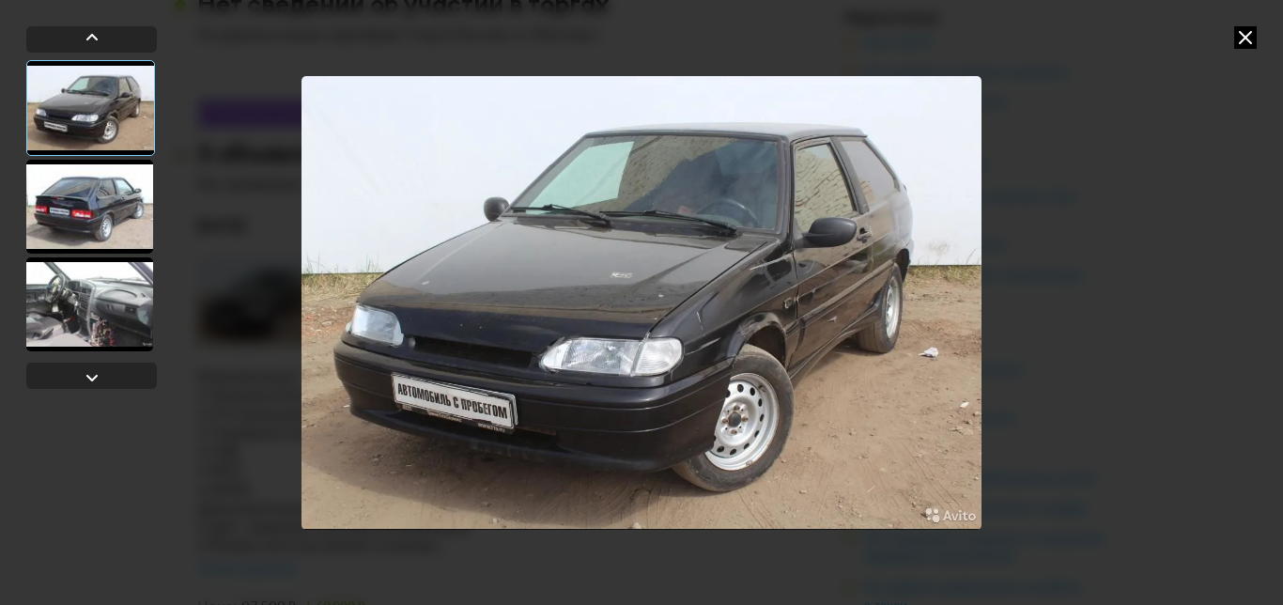
click at [75, 203] on div at bounding box center [89, 207] width 127 height 94
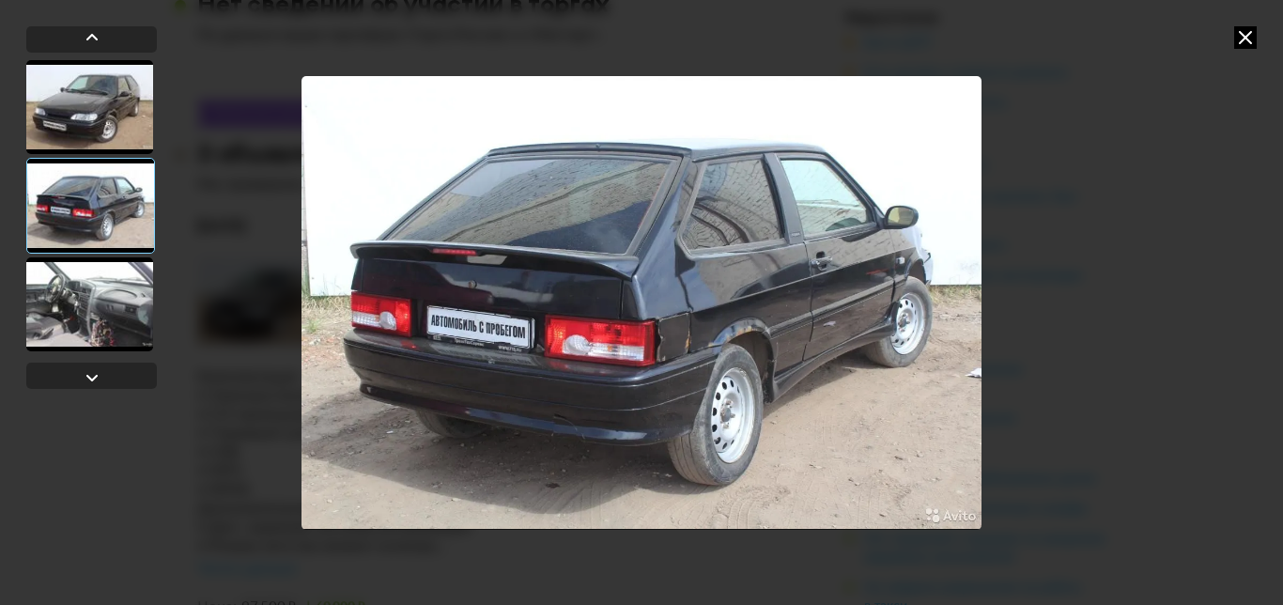
click at [92, 309] on div at bounding box center [89, 304] width 127 height 94
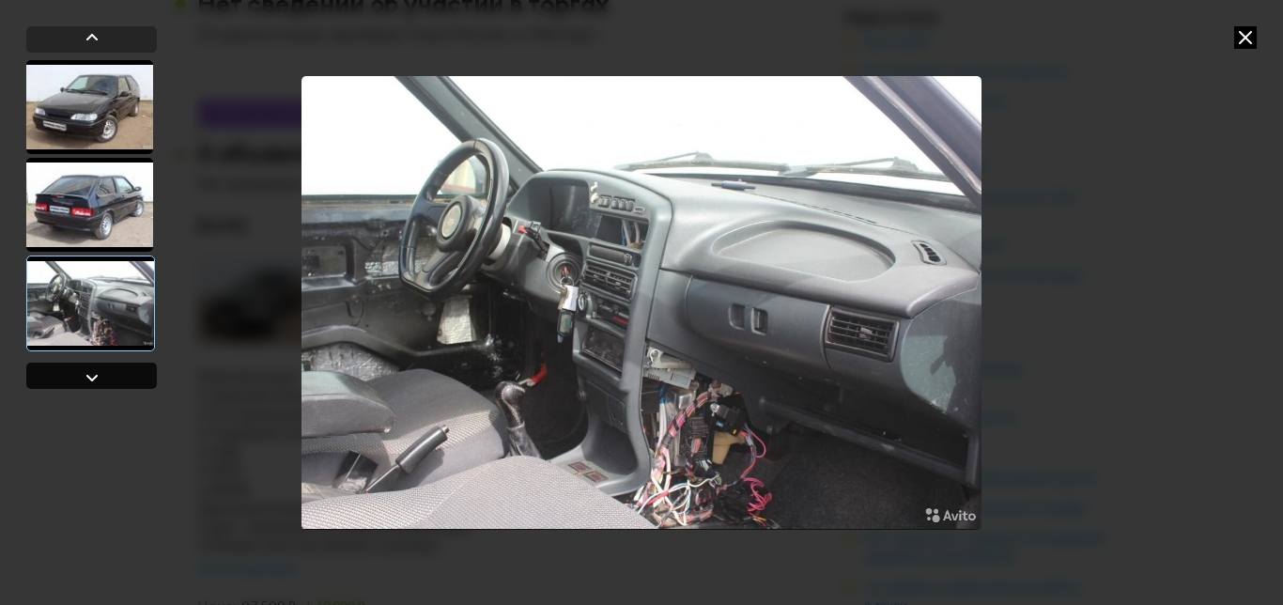
click at [109, 375] on div at bounding box center [91, 376] width 131 height 26
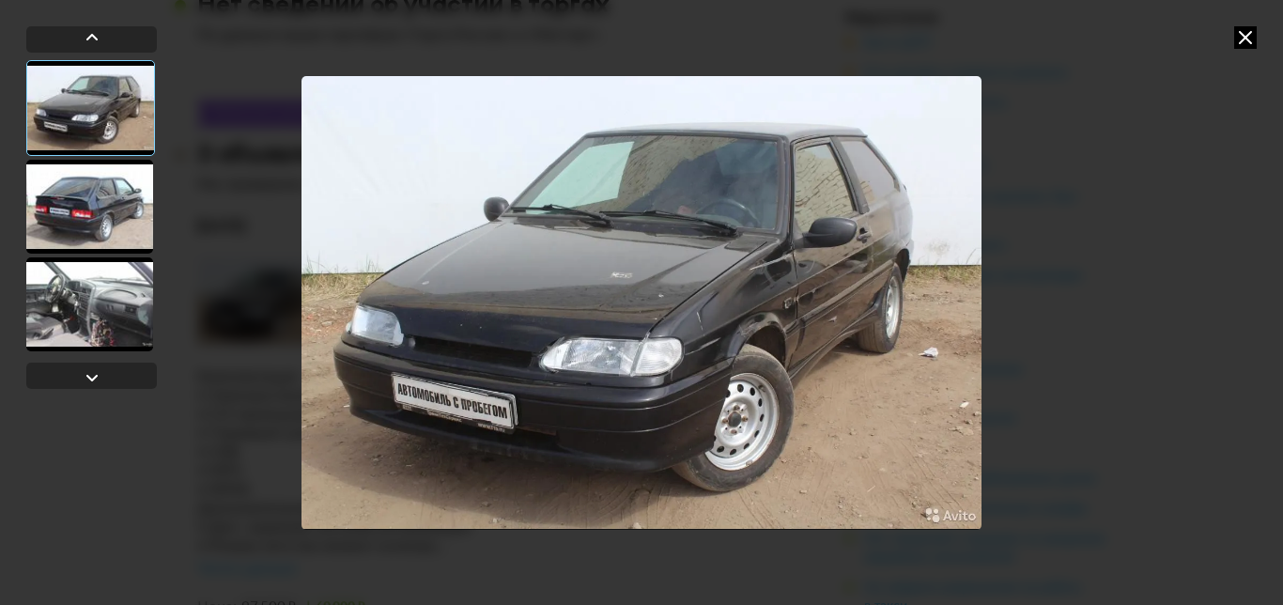
click at [1249, 40] on icon at bounding box center [1245, 37] width 23 height 23
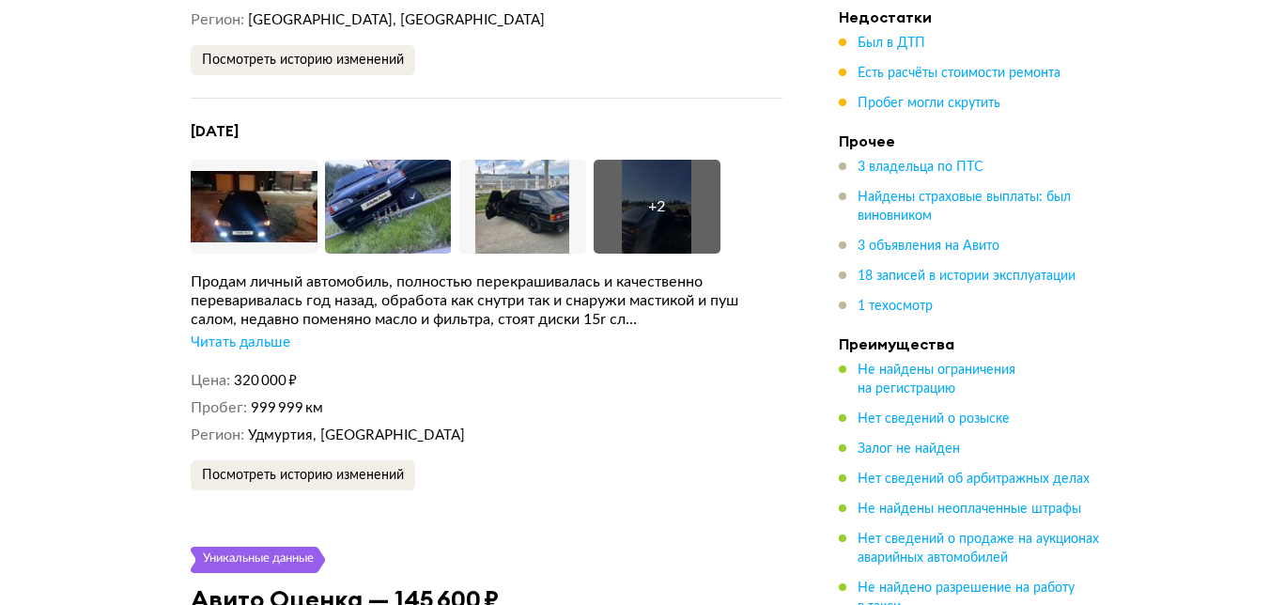
scroll to position [5840, 0]
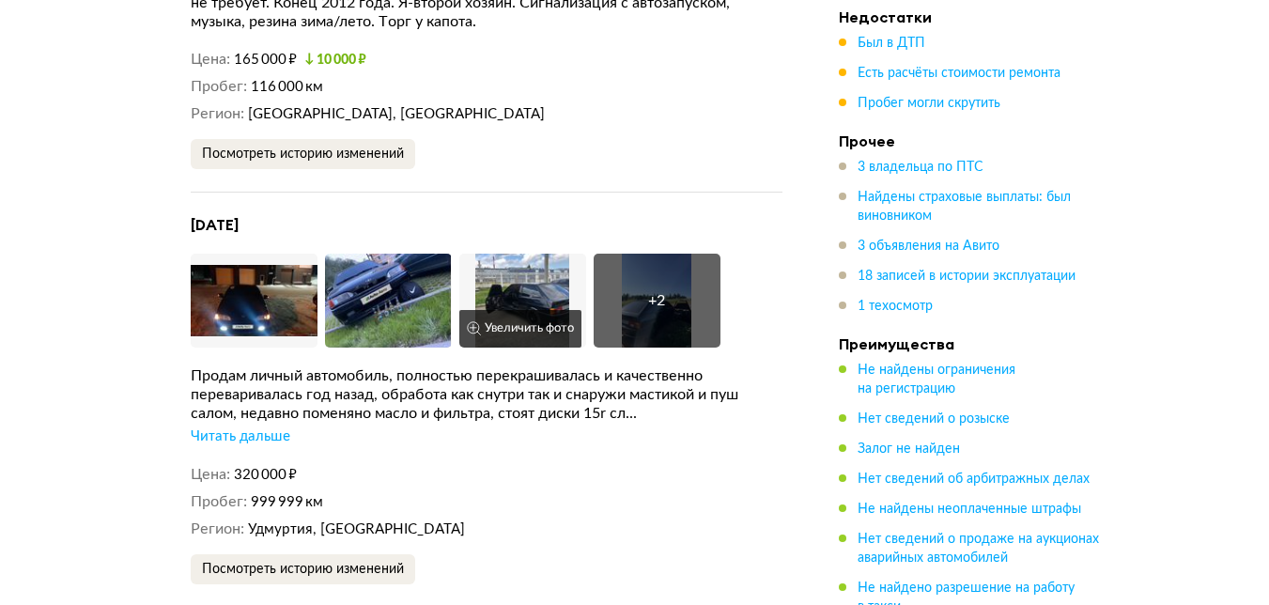
click at [517, 254] on img at bounding box center [522, 301] width 127 height 94
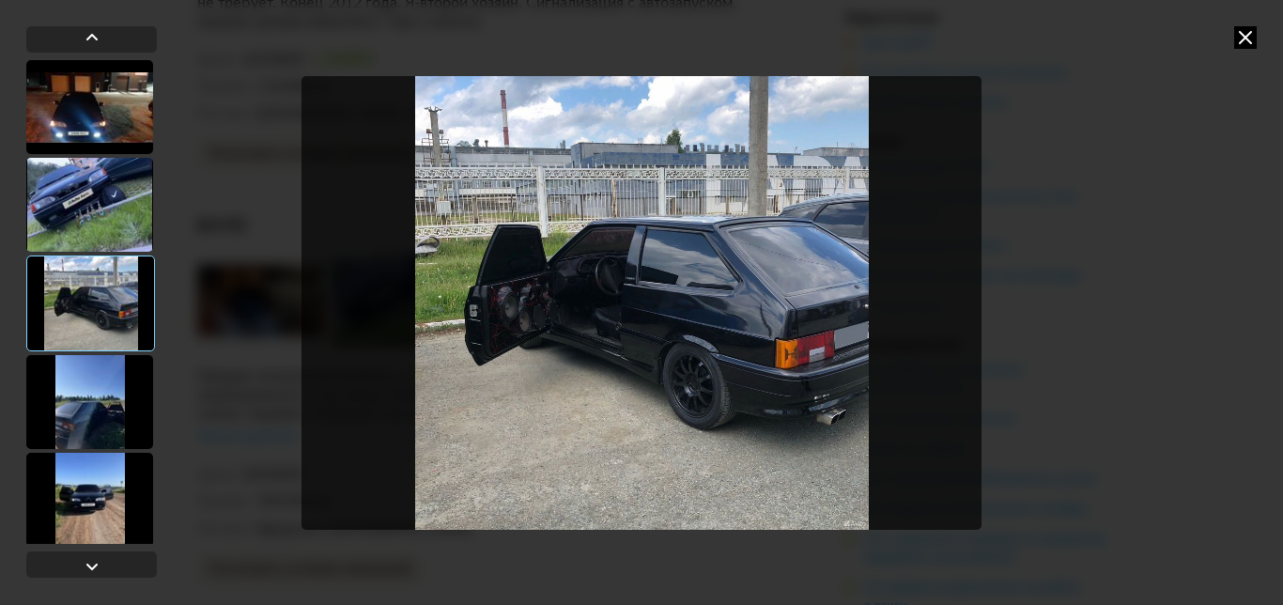
click at [86, 396] on div at bounding box center [89, 402] width 127 height 94
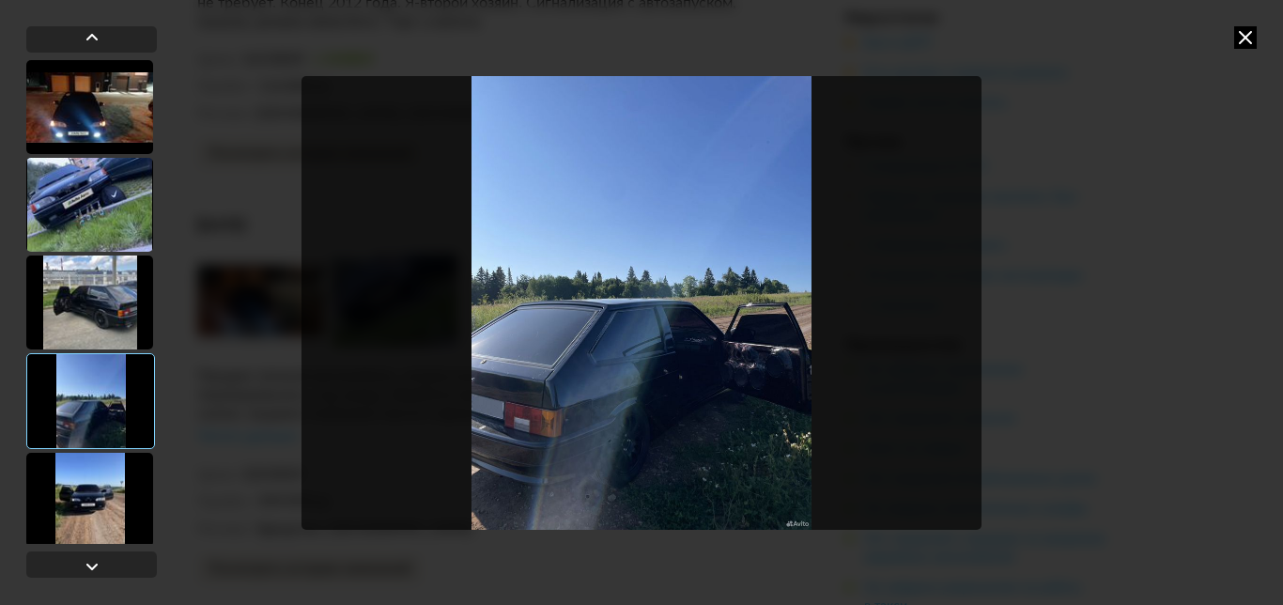
click at [1245, 35] on icon at bounding box center [1245, 37] width 23 height 23
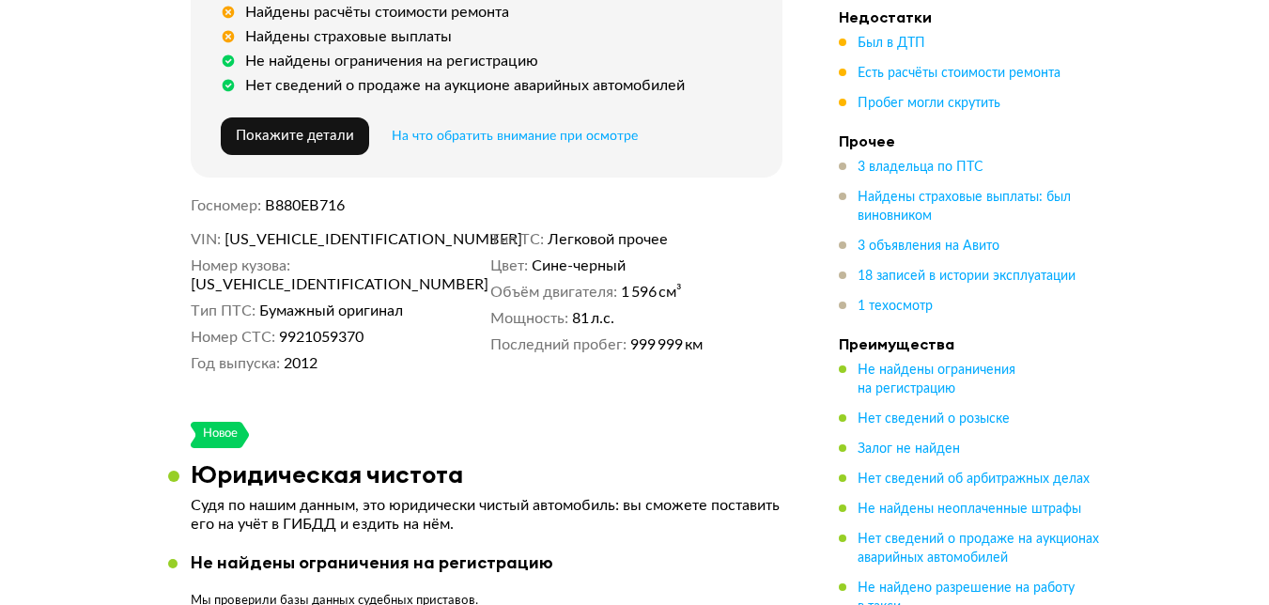
scroll to position [0, 0]
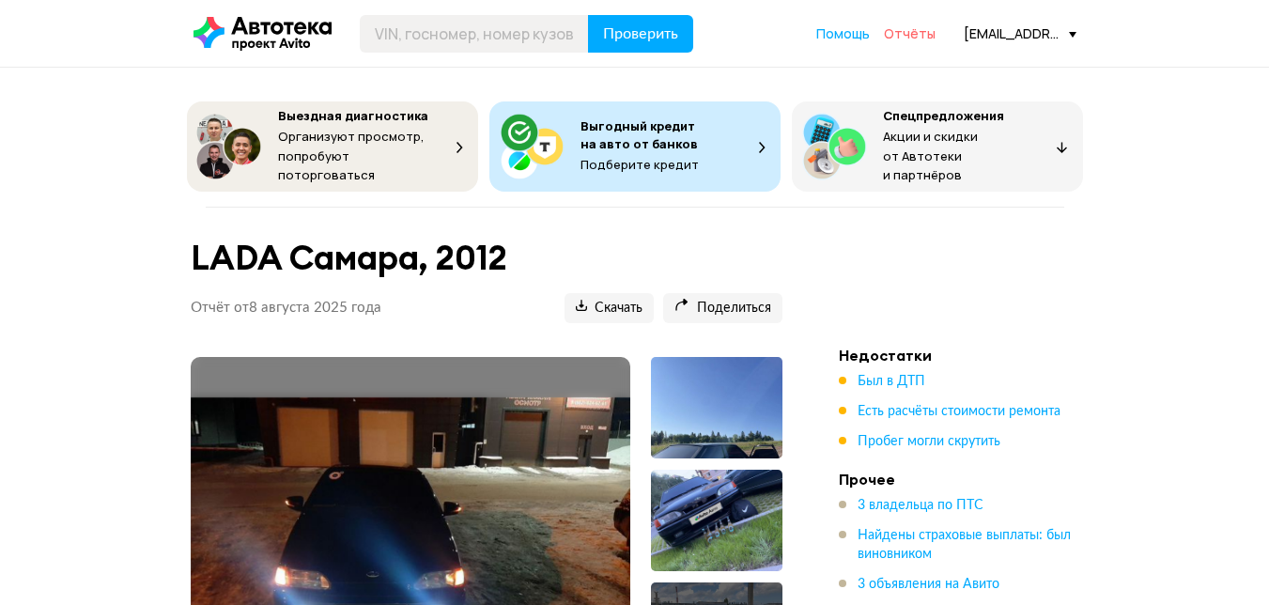
click at [905, 39] on span "Отчёты" at bounding box center [910, 33] width 52 height 18
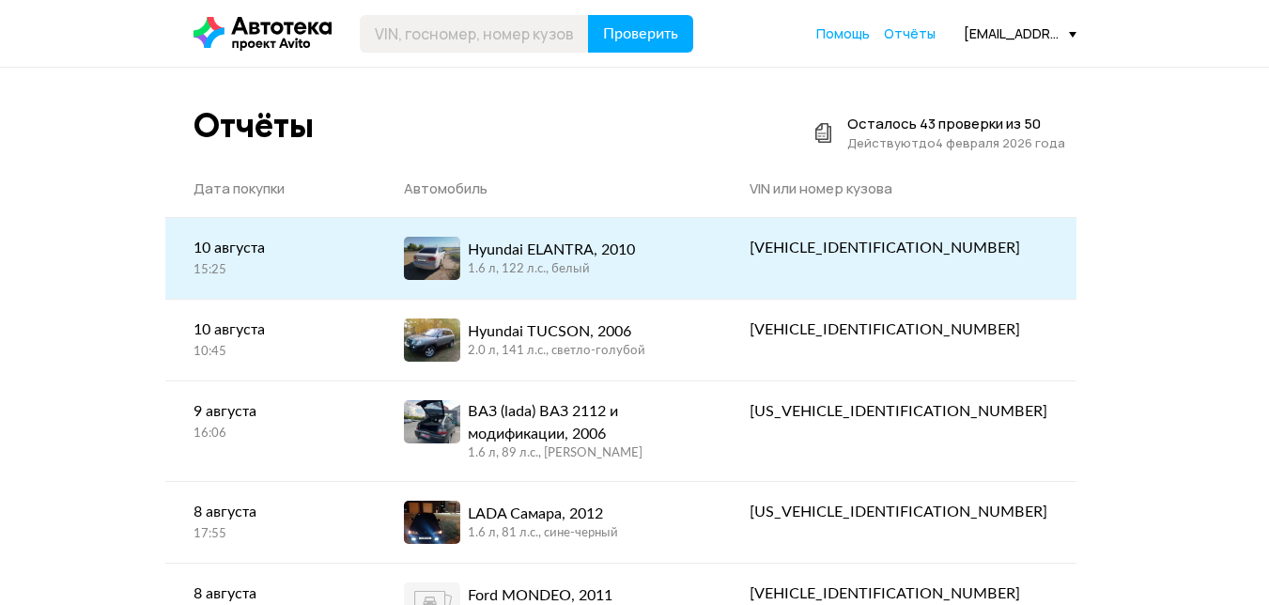
click at [693, 270] on div "Hyundai ELANTRA, 2010 1.6 л, 122 л.c., белый" at bounding box center [548, 258] width 289 height 43
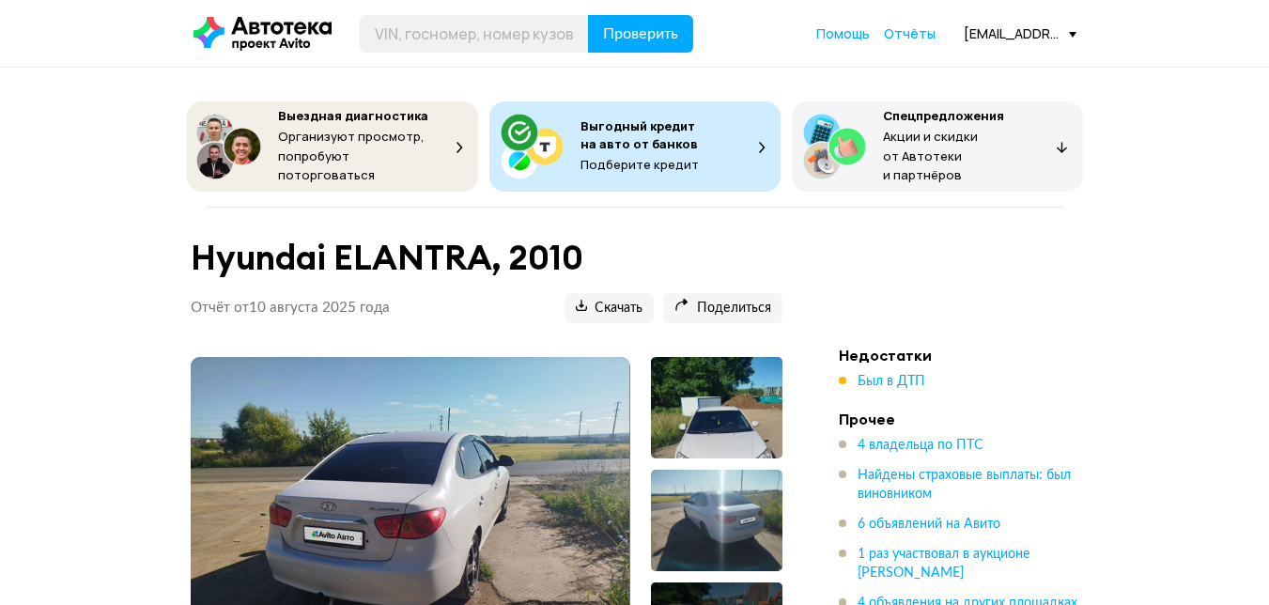
scroll to position [282, 0]
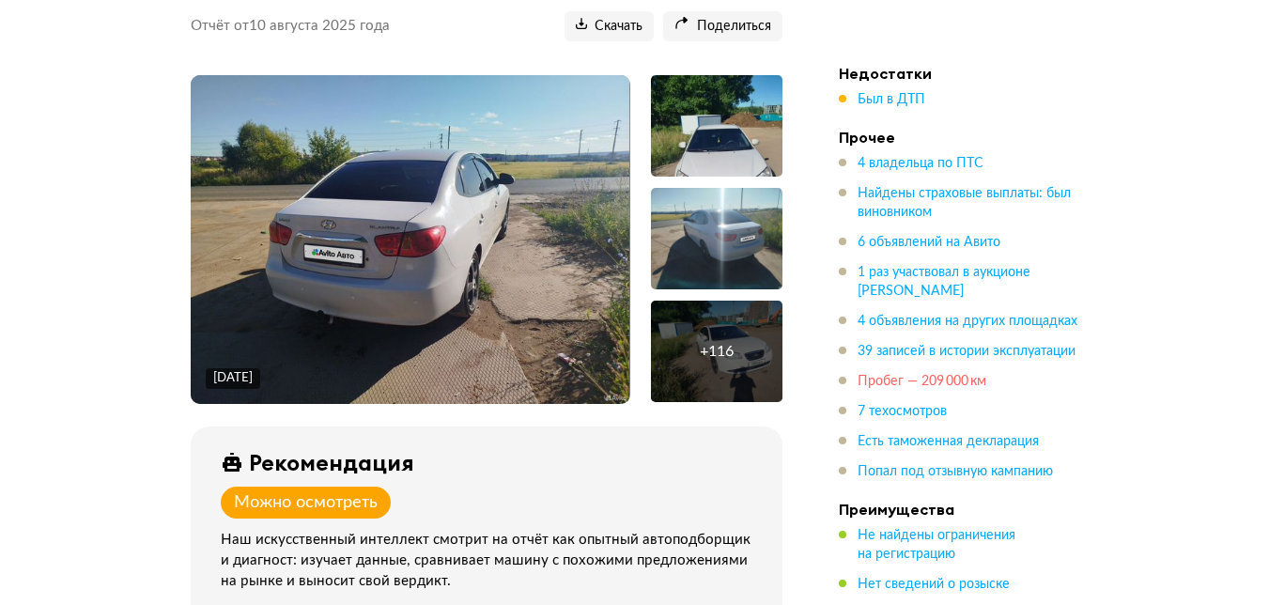
click at [915, 375] on span "Пробег — 209 000 км" at bounding box center [922, 381] width 129 height 13
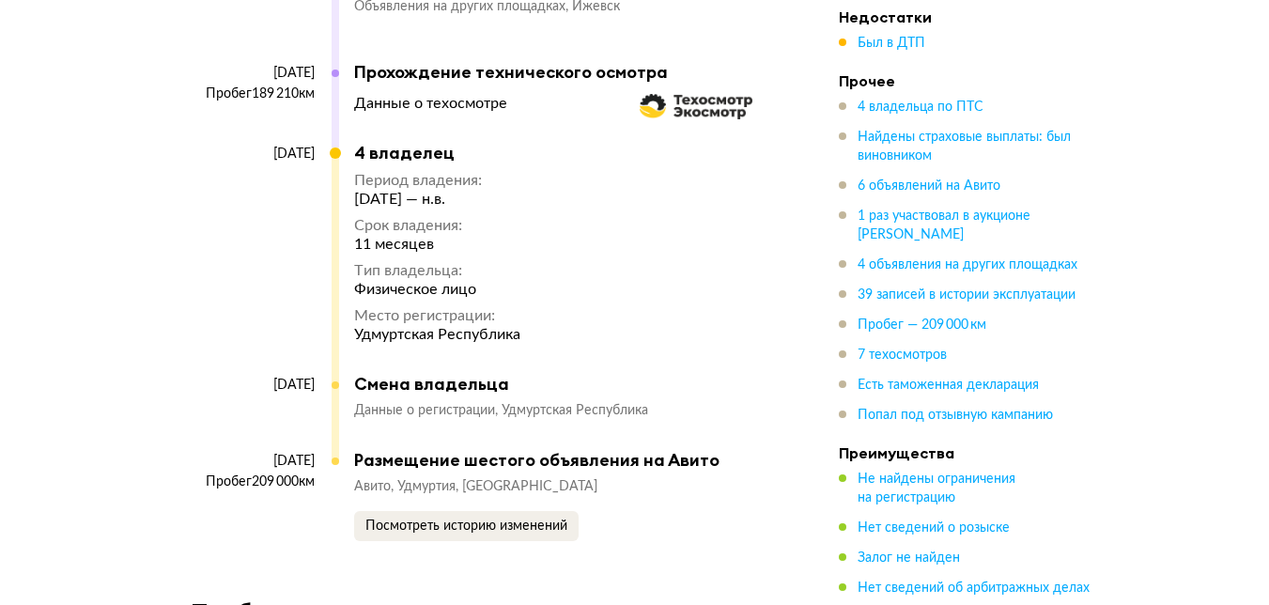
scroll to position [13173, 0]
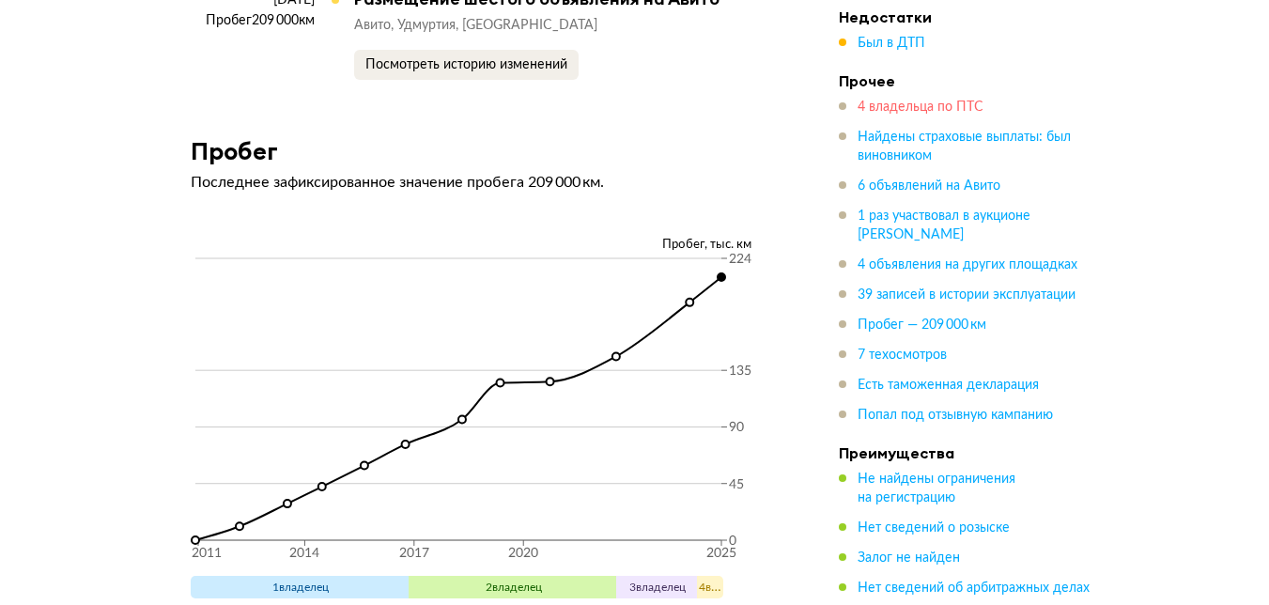
click at [887, 113] on span "4 владельца по ПТС" at bounding box center [921, 107] width 126 height 13
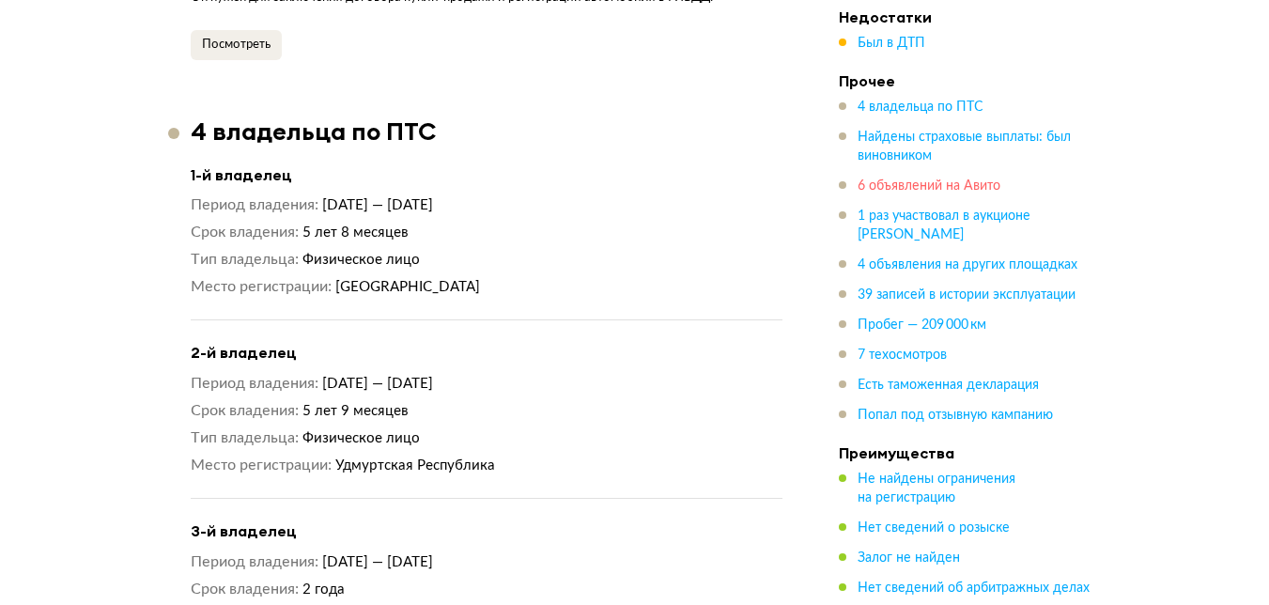
click at [887, 187] on span "6 объявлений на Авито" at bounding box center [929, 185] width 143 height 13
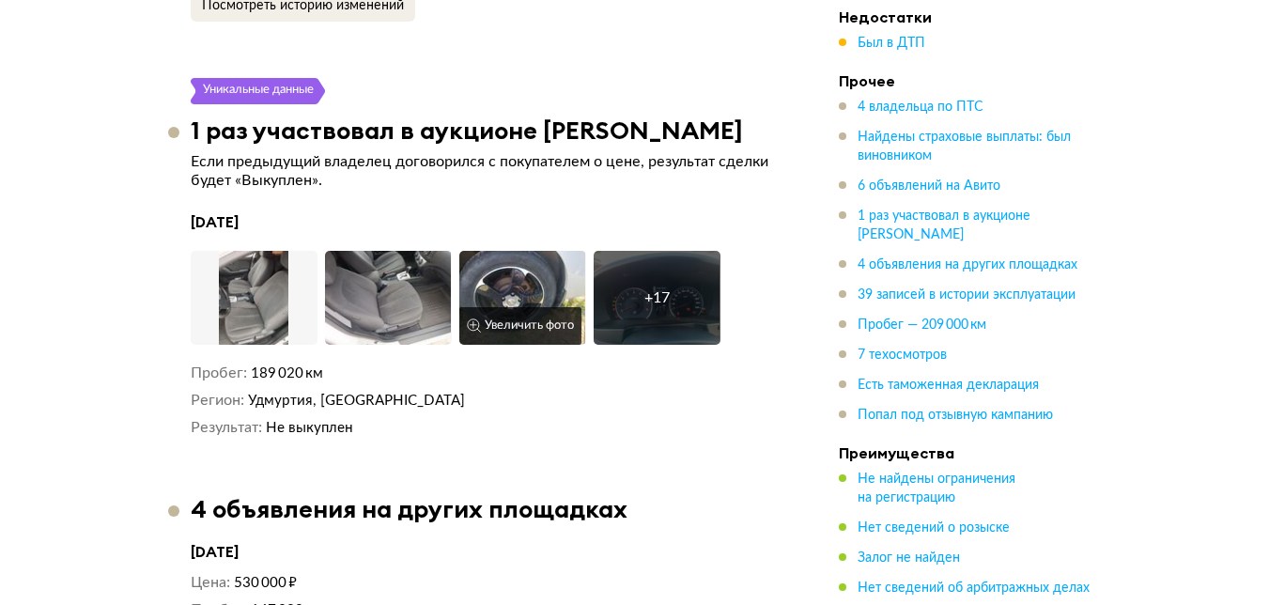
scroll to position [6891, 0]
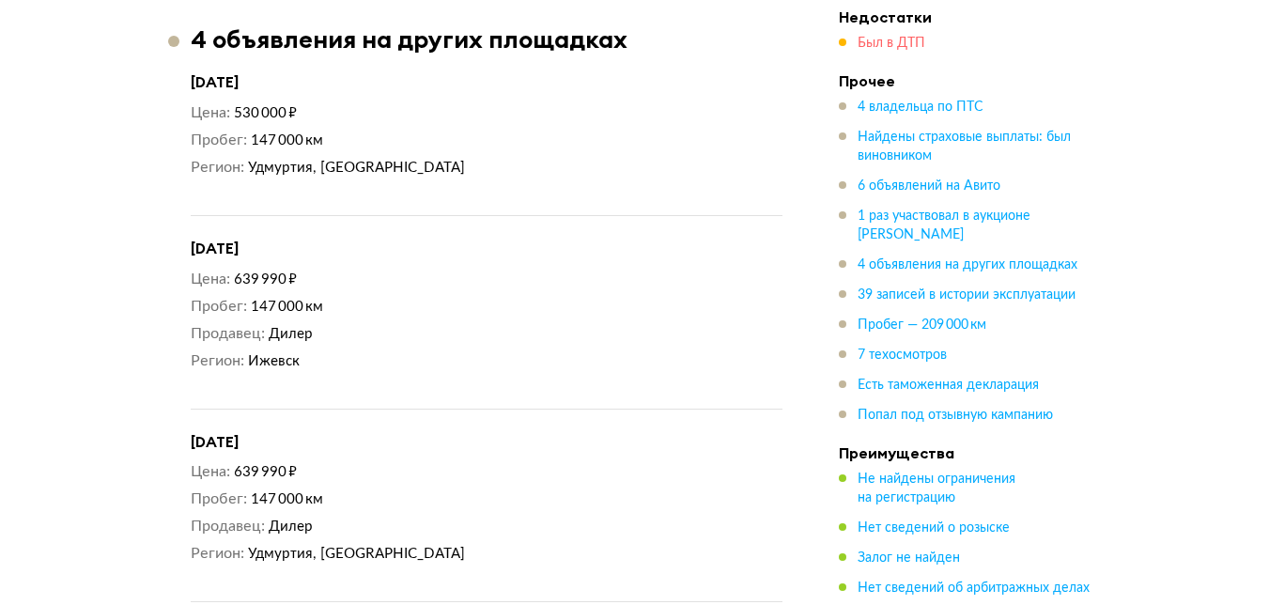
click at [889, 38] on span "Был в ДТП" at bounding box center [892, 43] width 68 height 13
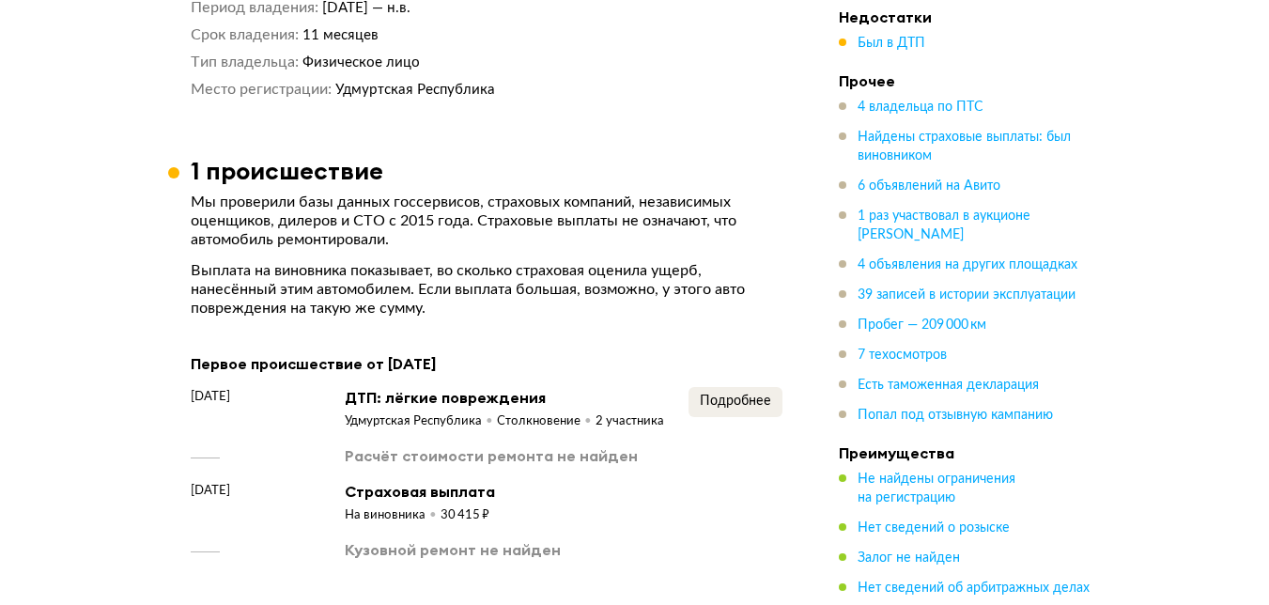
scroll to position [3127, 0]
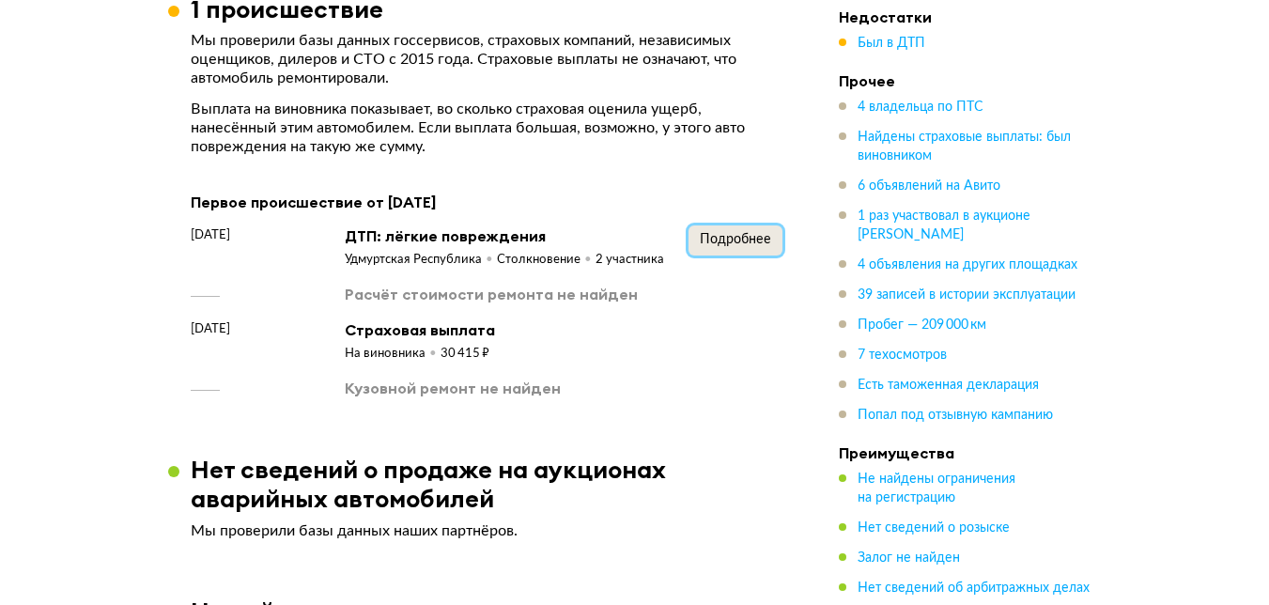
click at [728, 233] on span "Подробнее" at bounding box center [735, 239] width 71 height 13
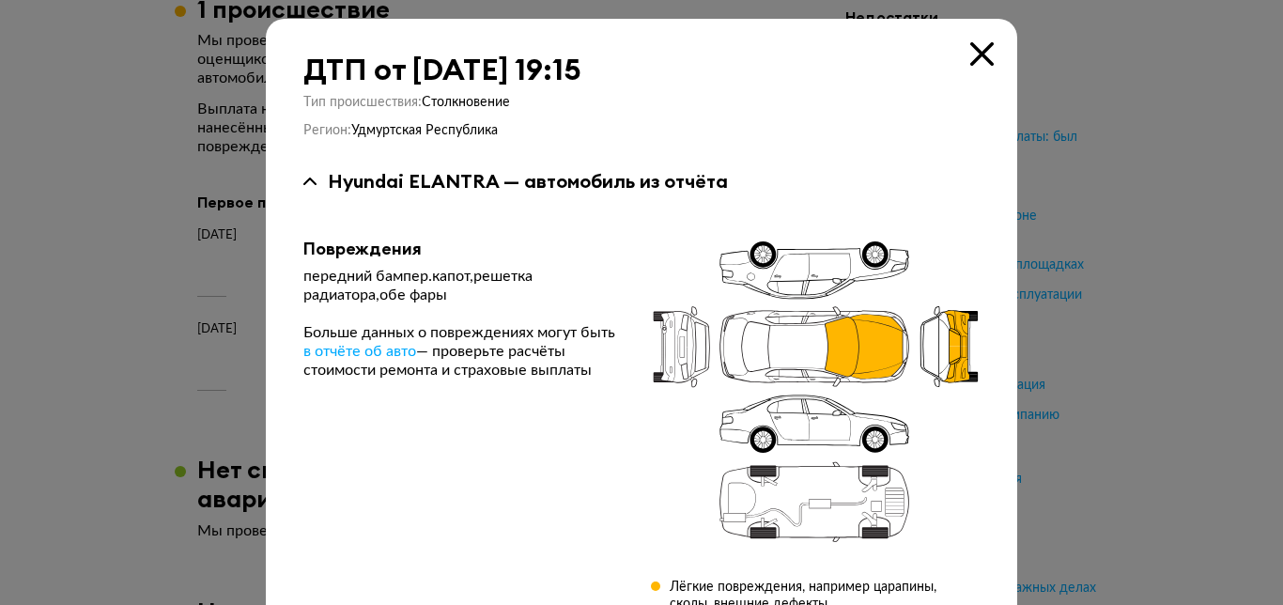
click at [980, 46] on icon at bounding box center [981, 53] width 23 height 23
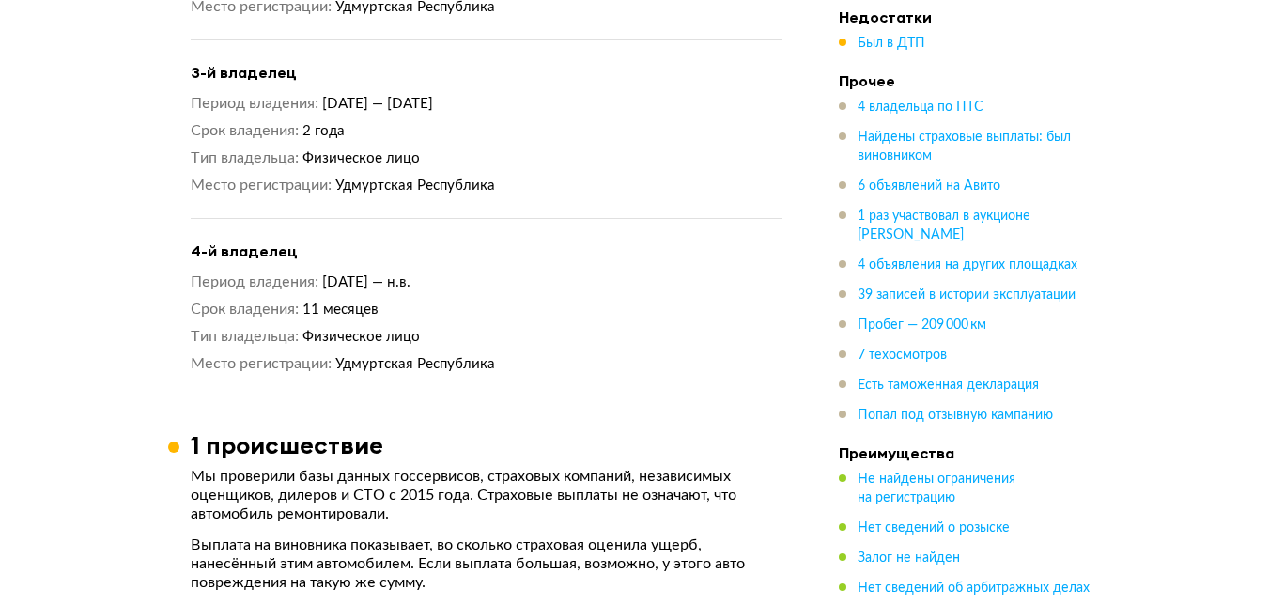
scroll to position [2657, 0]
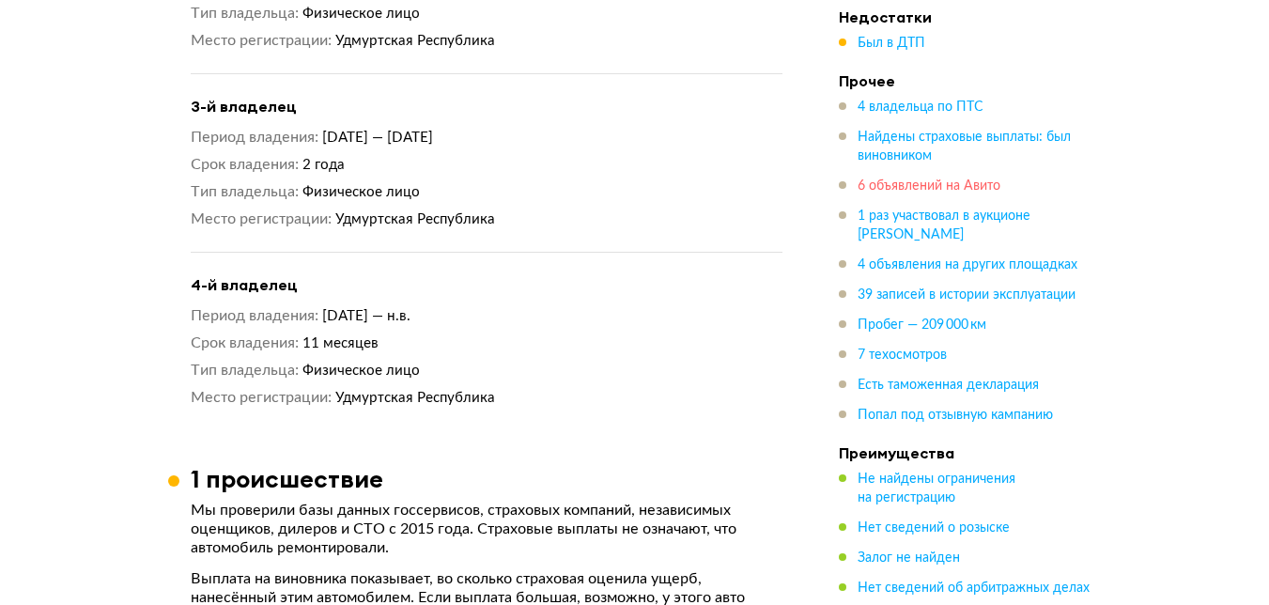
click at [914, 185] on span "6 объявлений на Авито" at bounding box center [929, 185] width 143 height 13
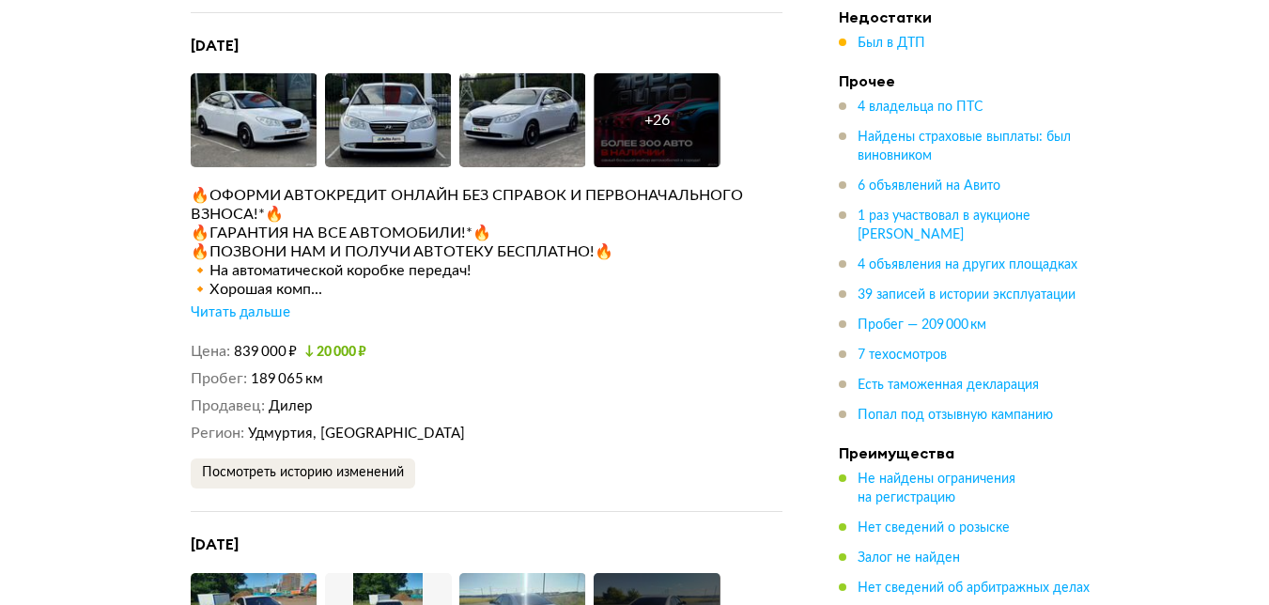
scroll to position [5857, 0]
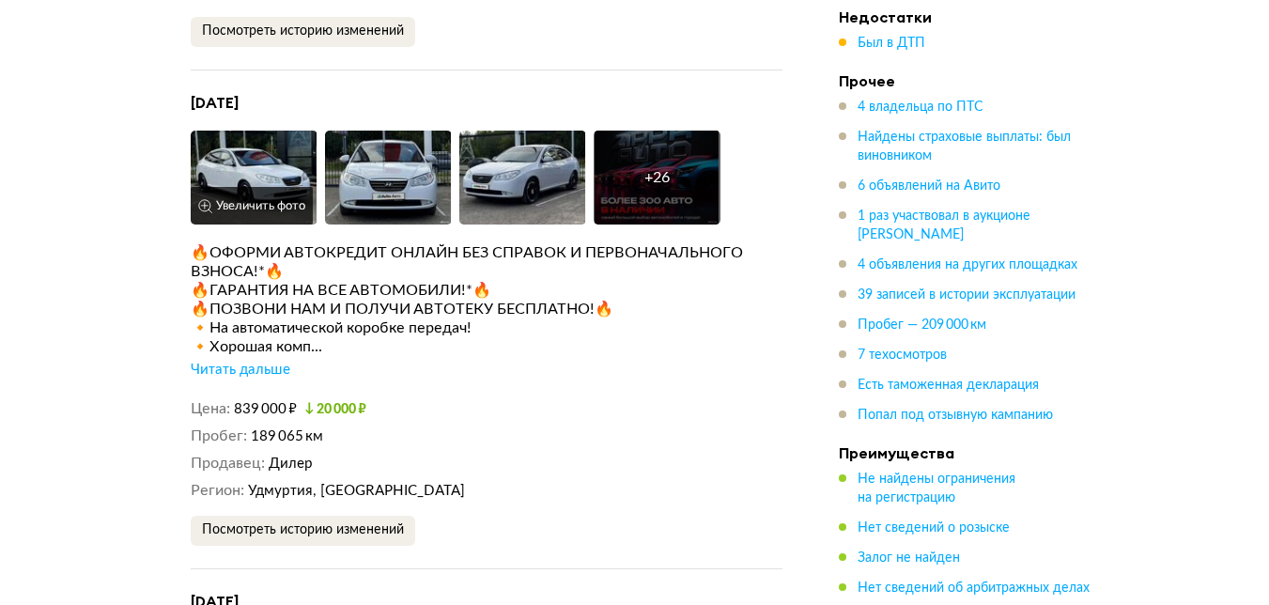
click at [280, 187] on button "Увеличить фото" at bounding box center [252, 206] width 122 height 38
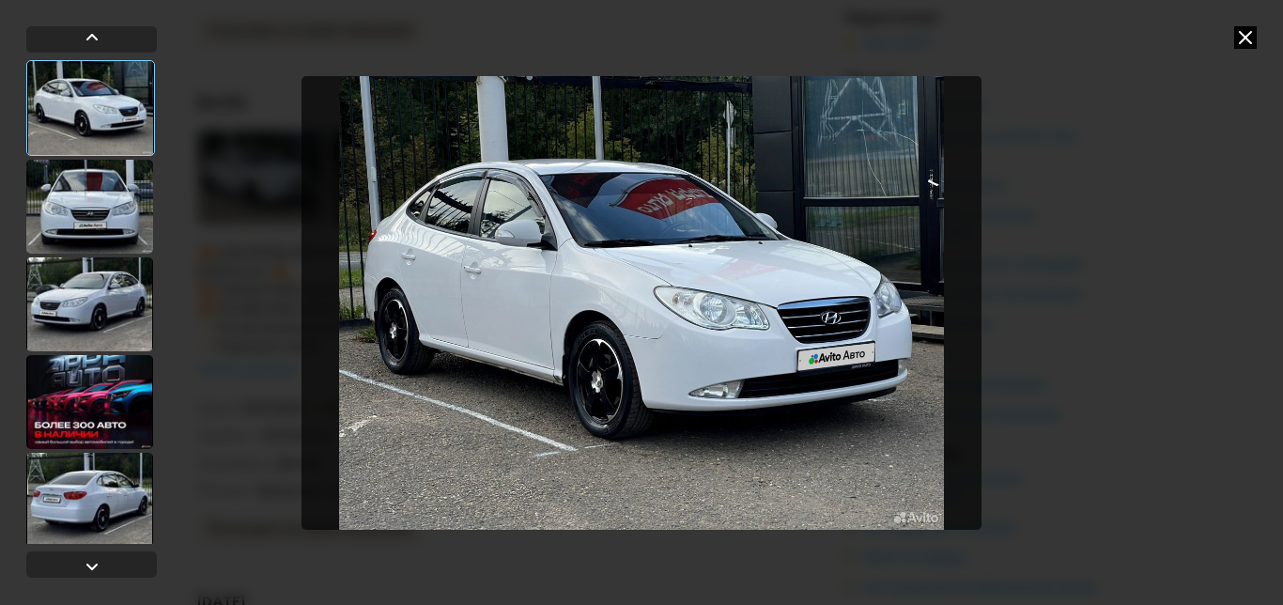
click at [111, 190] on div at bounding box center [89, 207] width 127 height 94
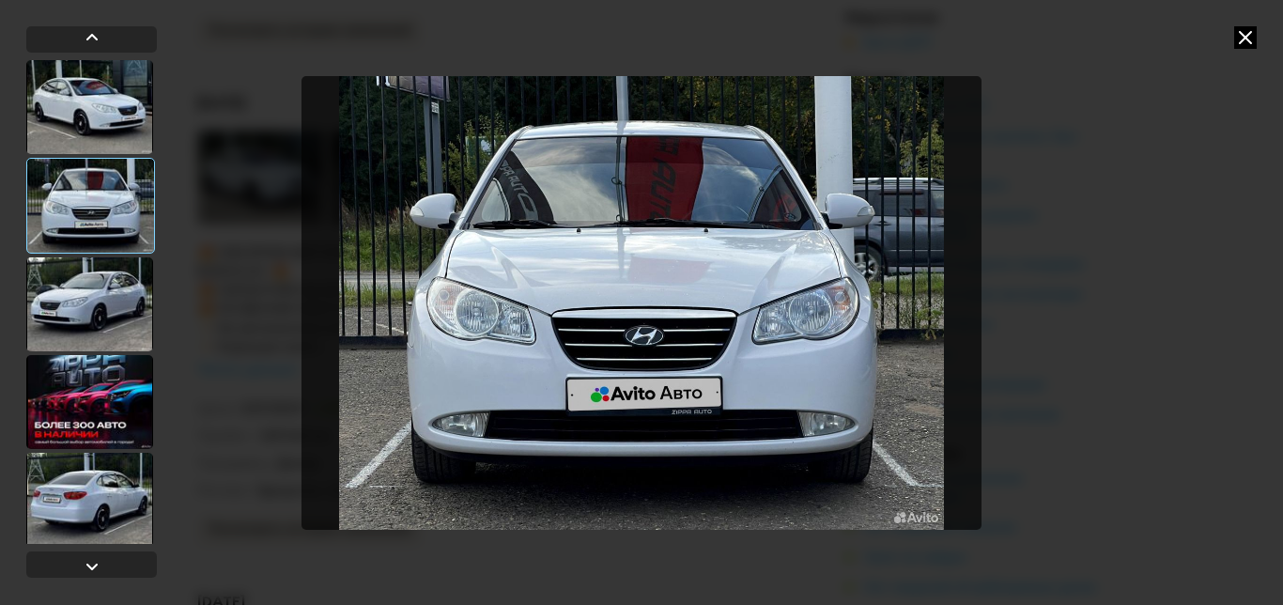
click at [111, 280] on div at bounding box center [89, 304] width 127 height 94
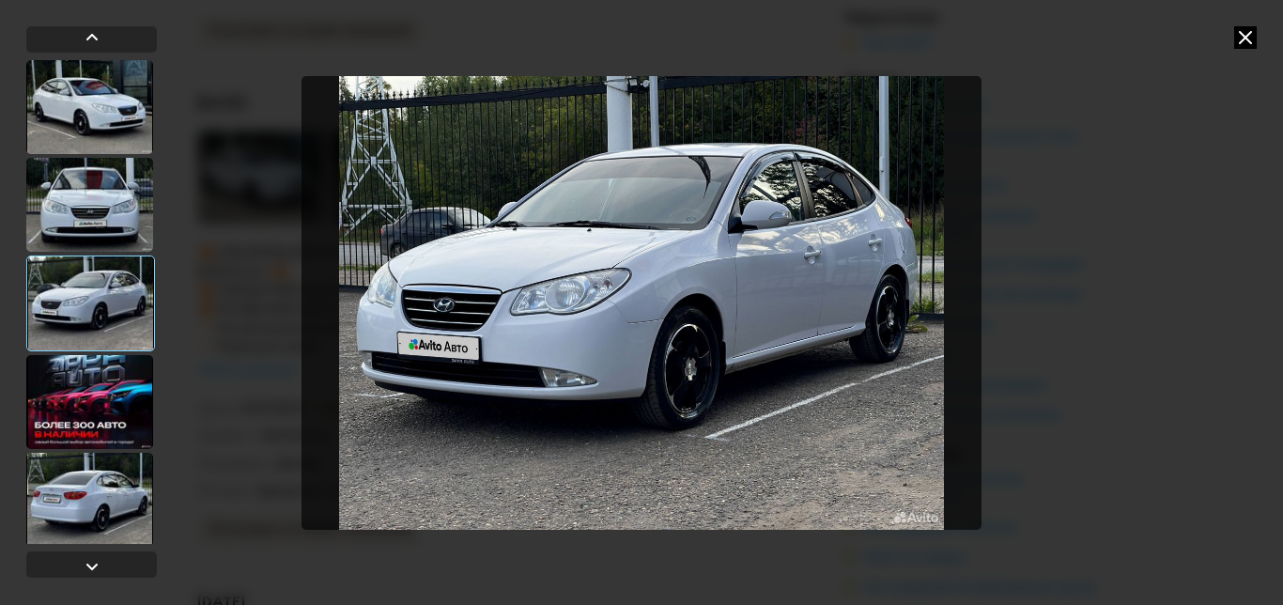
click at [1249, 33] on icon at bounding box center [1245, 37] width 23 height 23
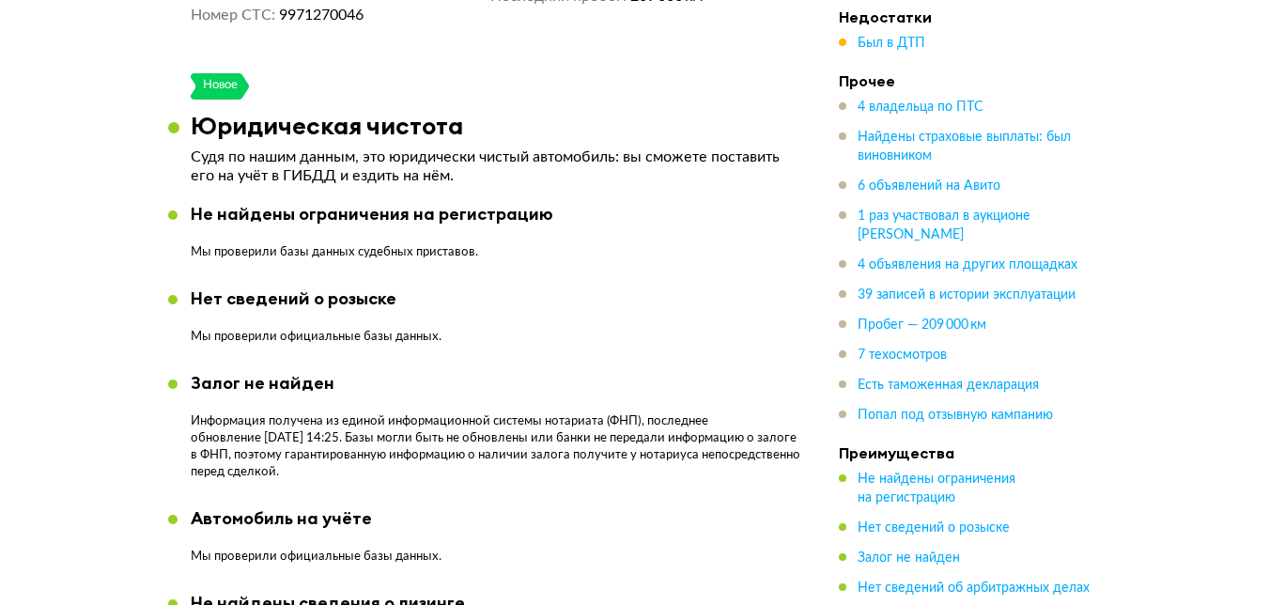
scroll to position [0, 0]
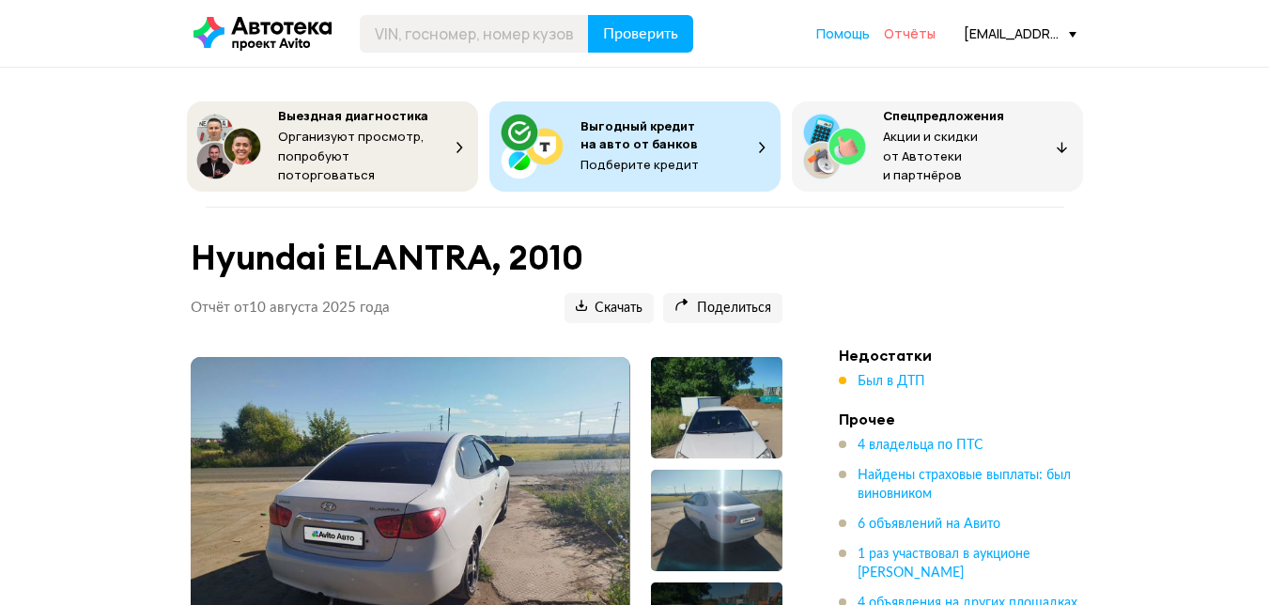
click at [902, 41] on span "Отчёты" at bounding box center [910, 33] width 52 height 18
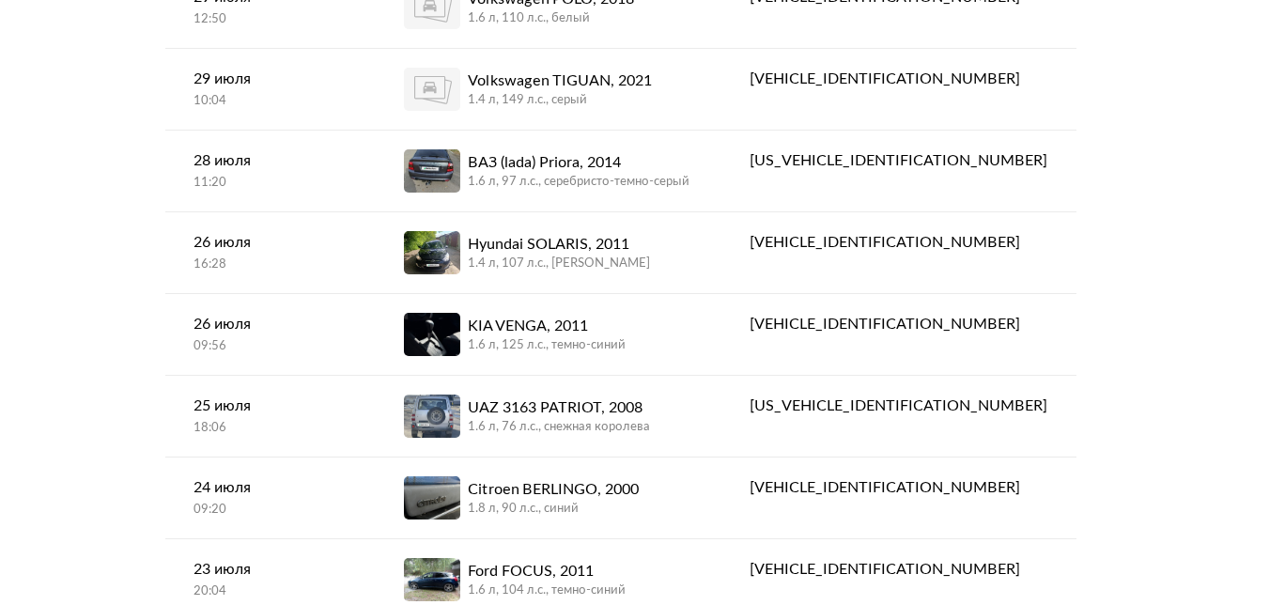
scroll to position [3006, 0]
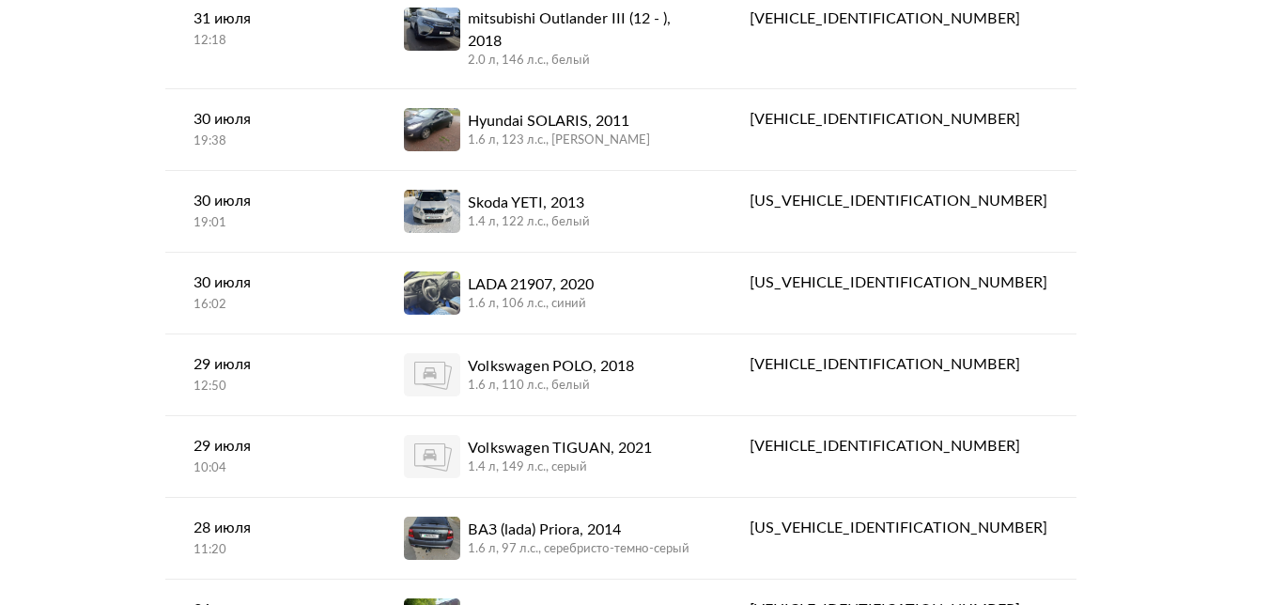
drag, startPoint x: 1268, startPoint y: 405, endPoint x: 1279, endPoint y: 403, distance: 11.4
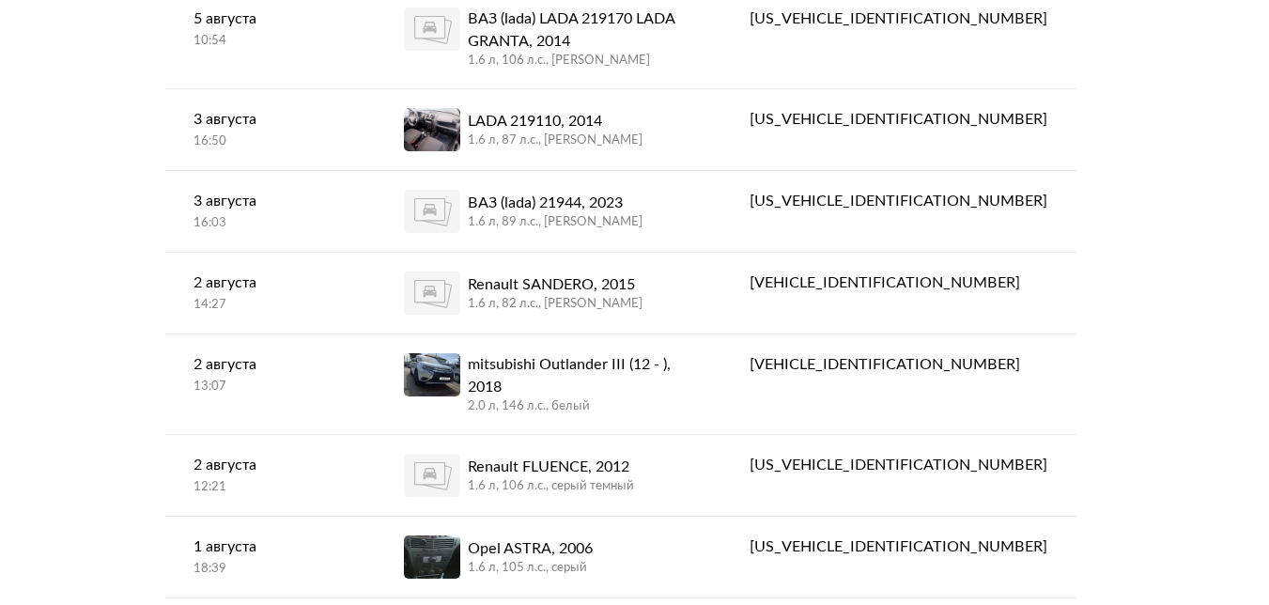
scroll to position [0, 0]
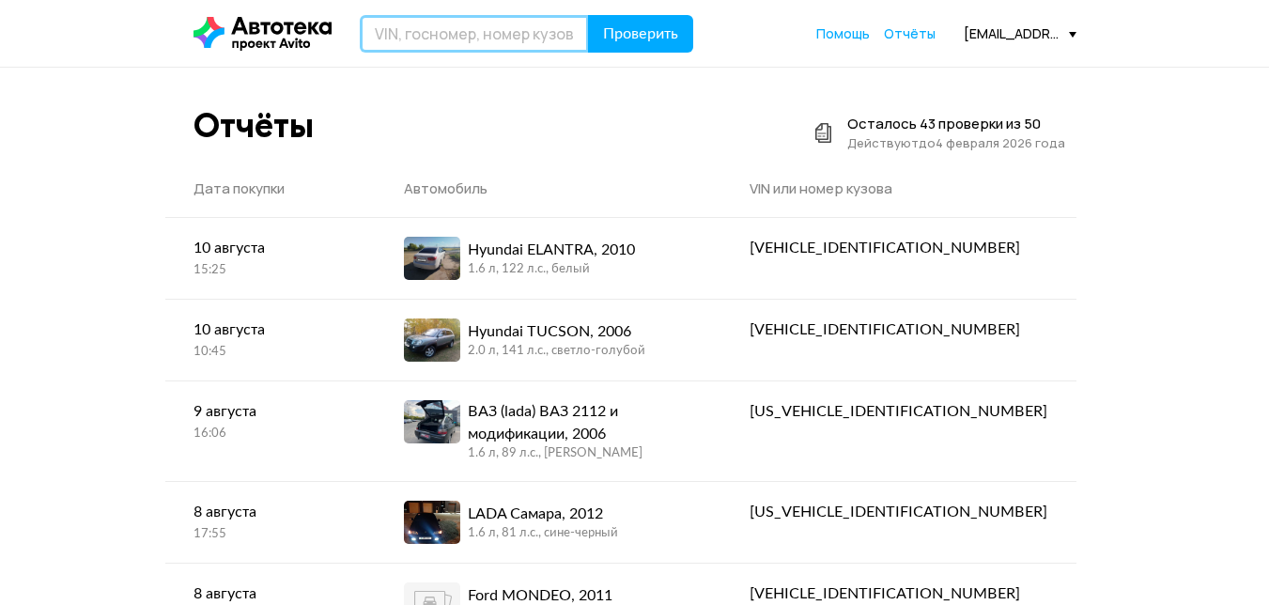
click at [503, 31] on input "text" at bounding box center [474, 34] width 229 height 38
type input "В880ЕВ716"
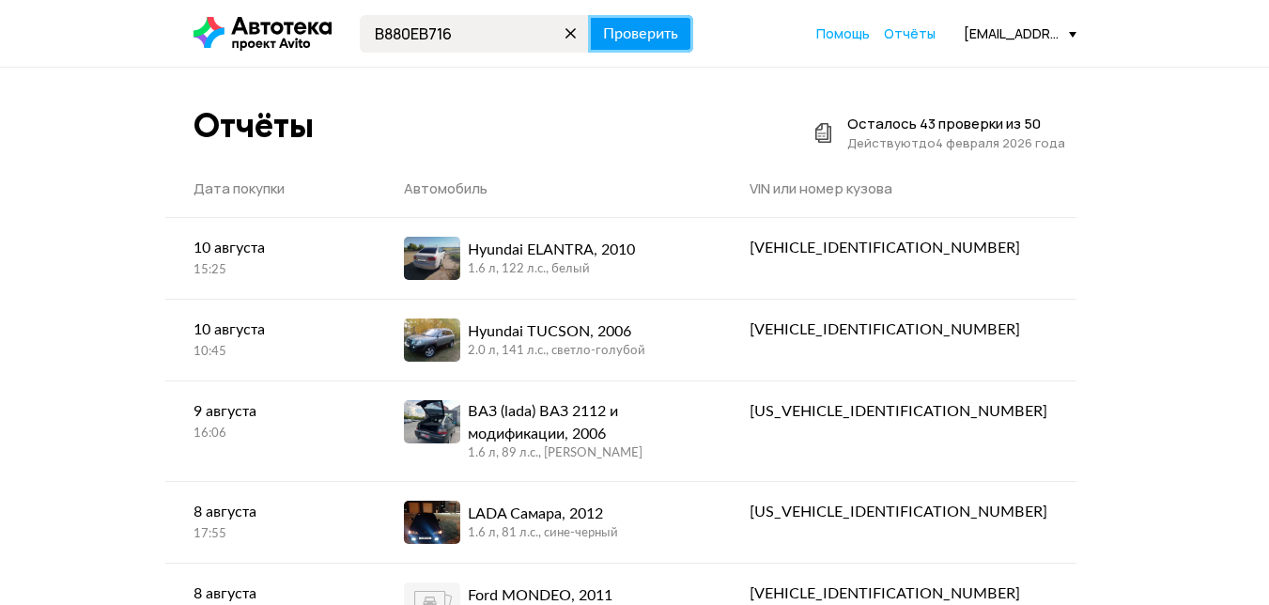
click at [651, 41] on span "Проверить" at bounding box center [640, 33] width 75 height 15
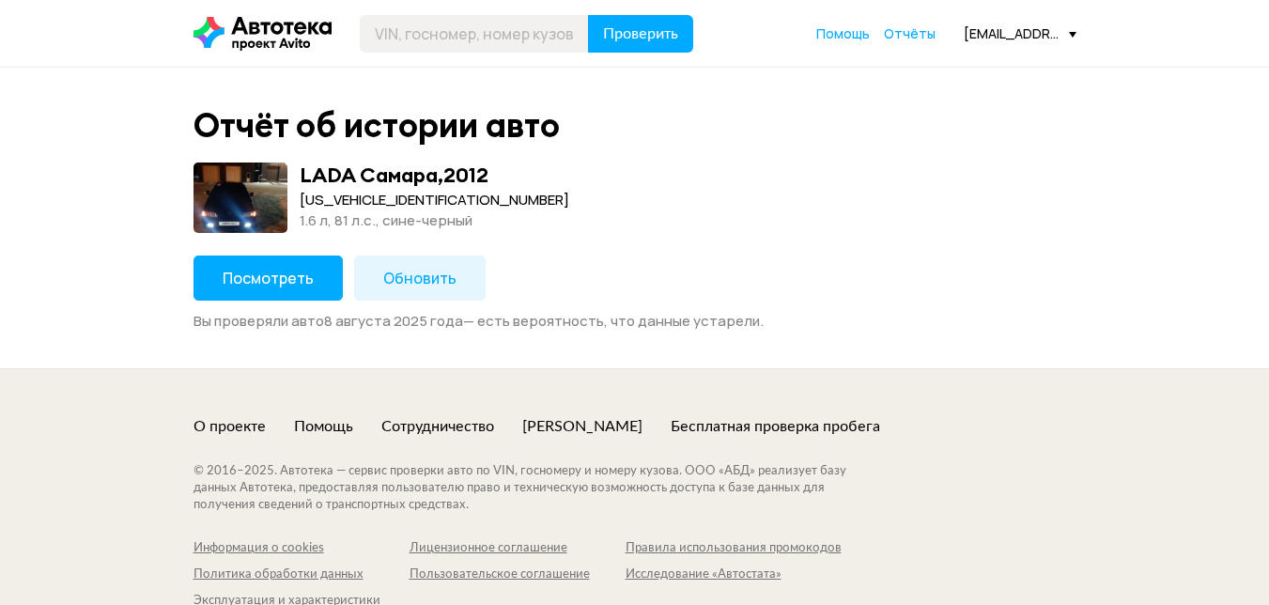
click at [278, 280] on span "Посмотреть" at bounding box center [268, 278] width 91 height 21
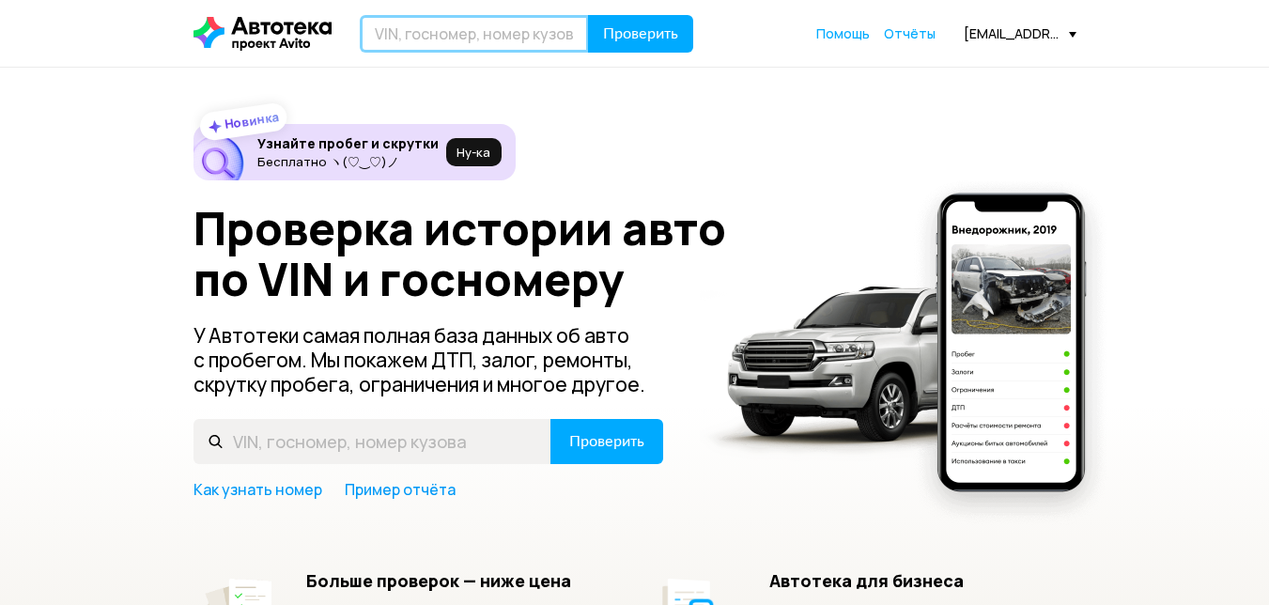
click at [502, 40] on input "text" at bounding box center [474, 34] width 229 height 38
type input "Р683ХО59"
click at [588, 15] on button "Проверить" at bounding box center [640, 34] width 105 height 38
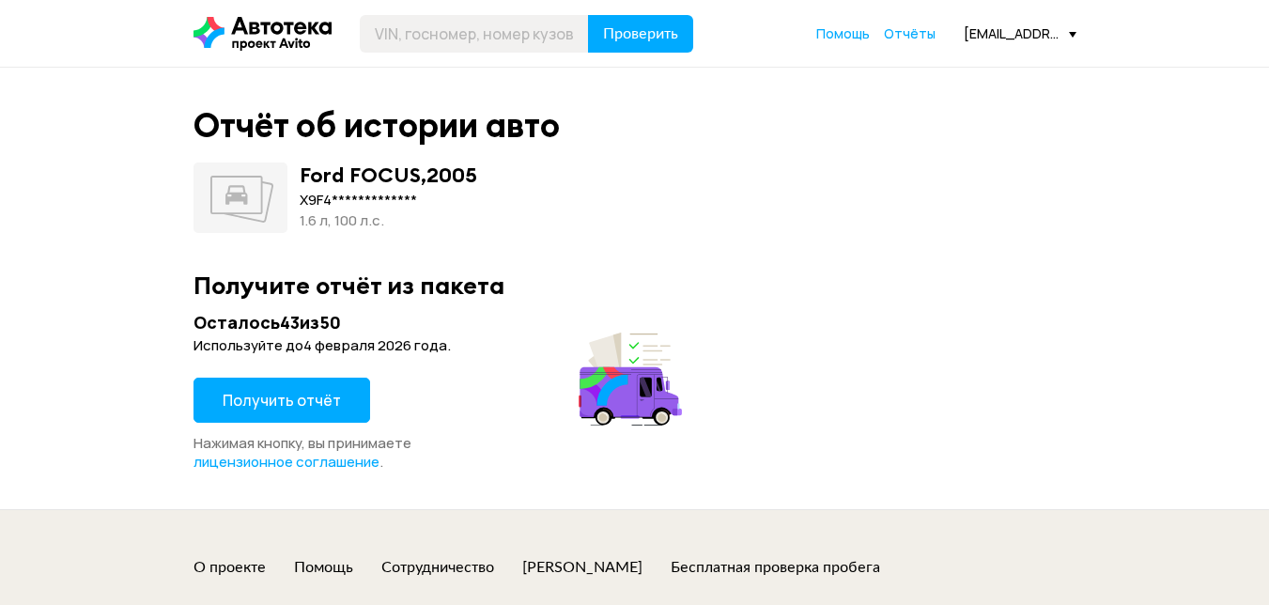
click at [313, 409] on span "Получить отчёт" at bounding box center [282, 400] width 118 height 21
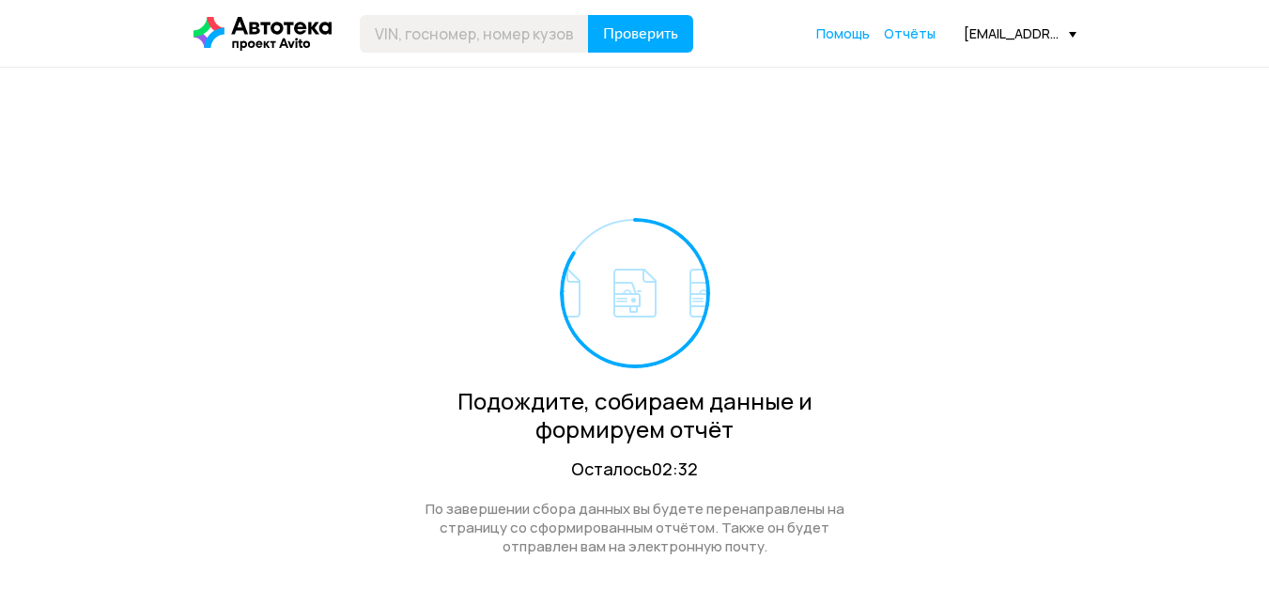
click at [882, 248] on div "Подождите, собираем данные и формируем отчёт Осталось 02:32 По завершении сбора…" at bounding box center [634, 338] width 883 height 540
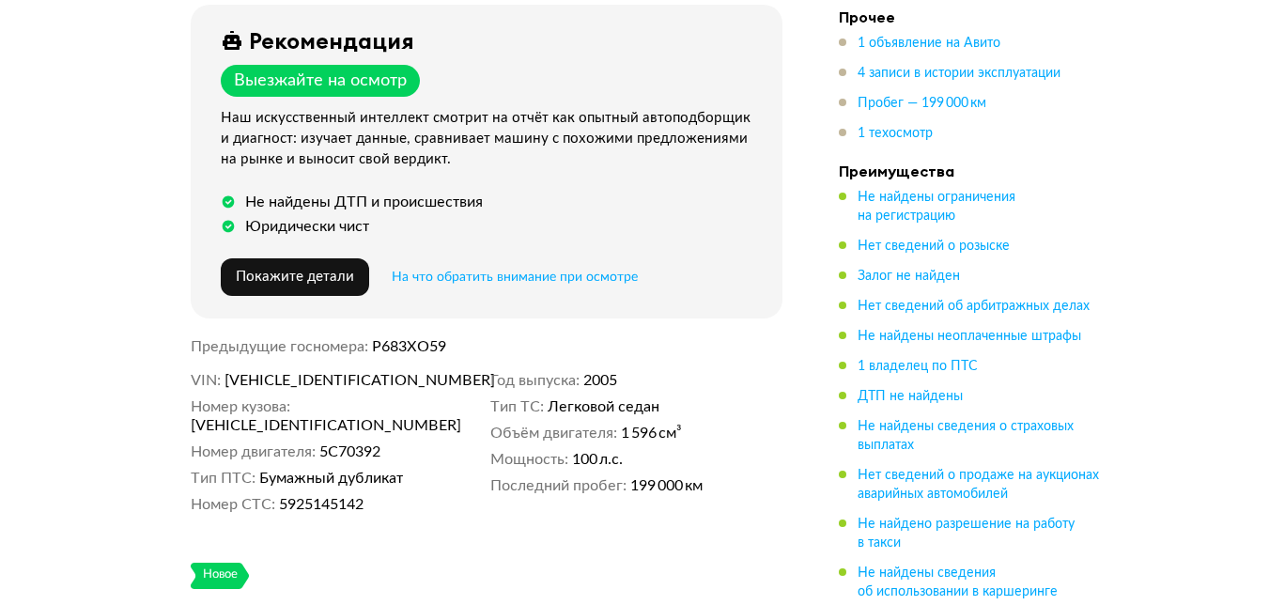
scroll to position [845, 0]
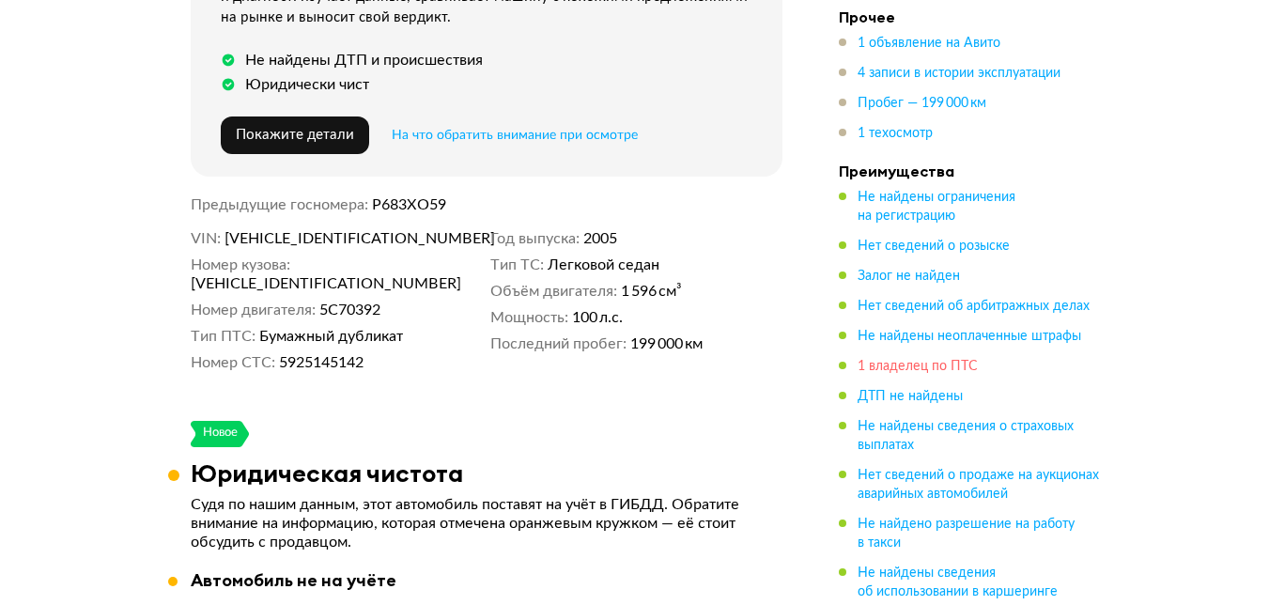
click at [921, 365] on span "1 владелец по ПТС" at bounding box center [918, 366] width 120 height 13
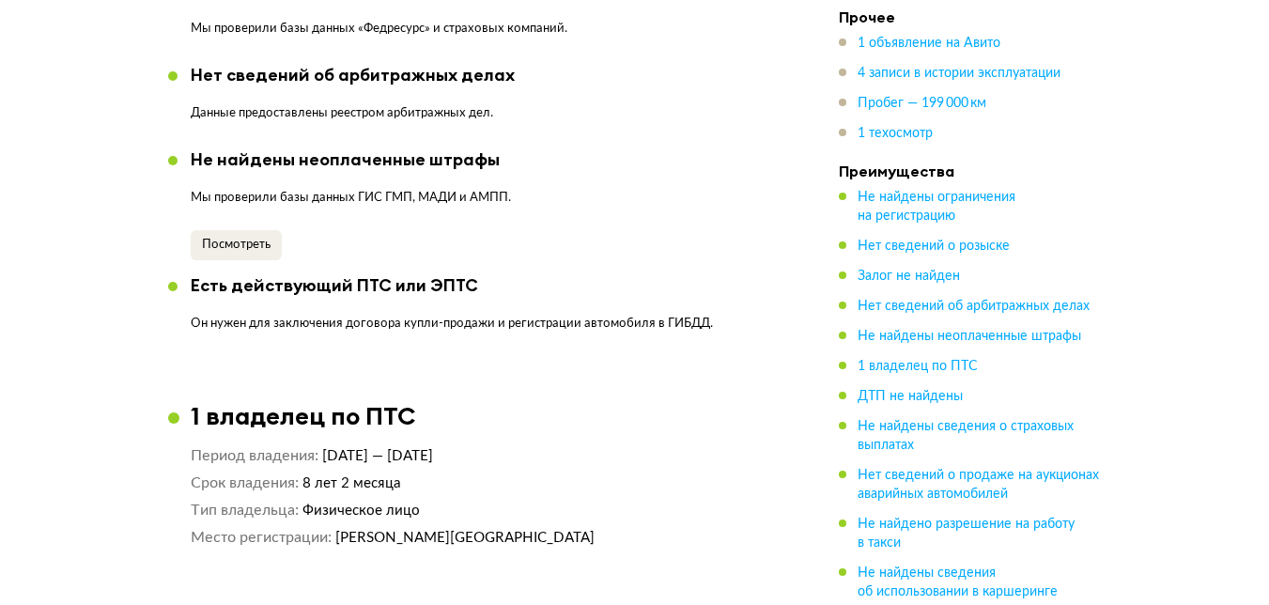
scroll to position [2126, 0]
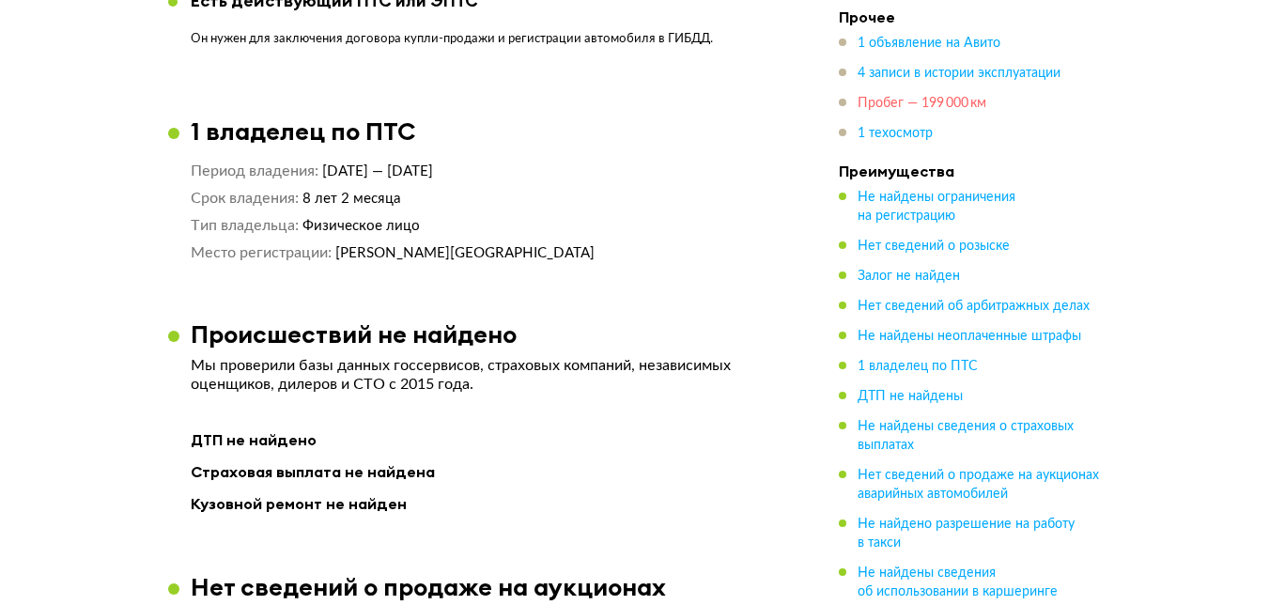
click at [921, 101] on span "Пробег — 199 000 км" at bounding box center [922, 103] width 129 height 13
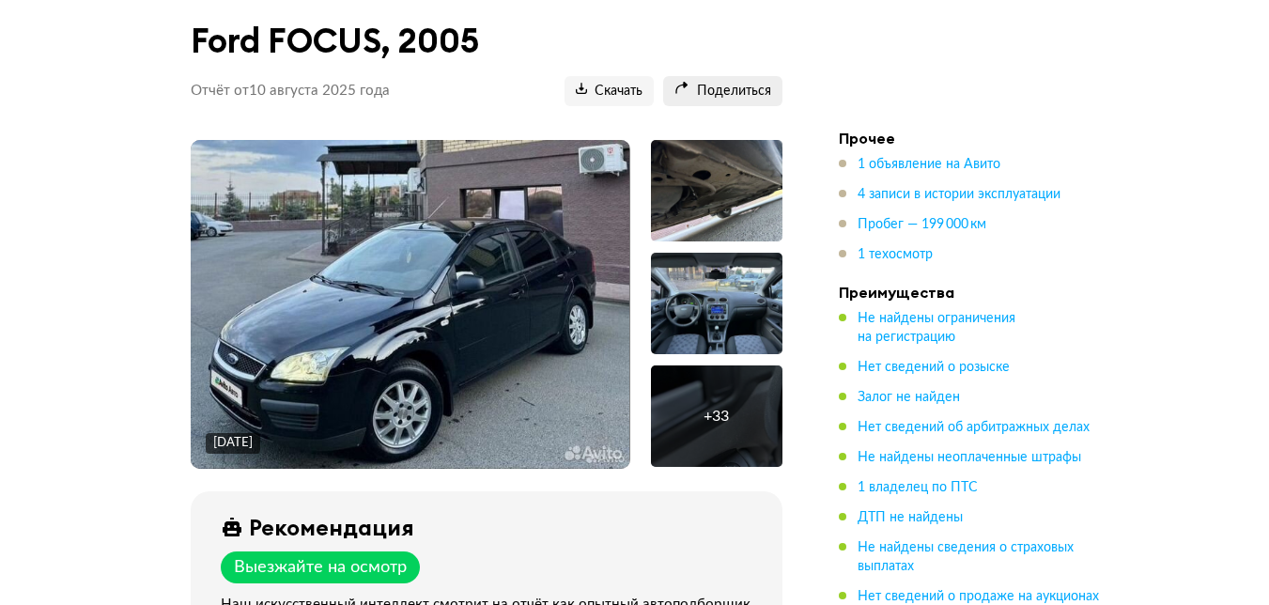
scroll to position [0, 0]
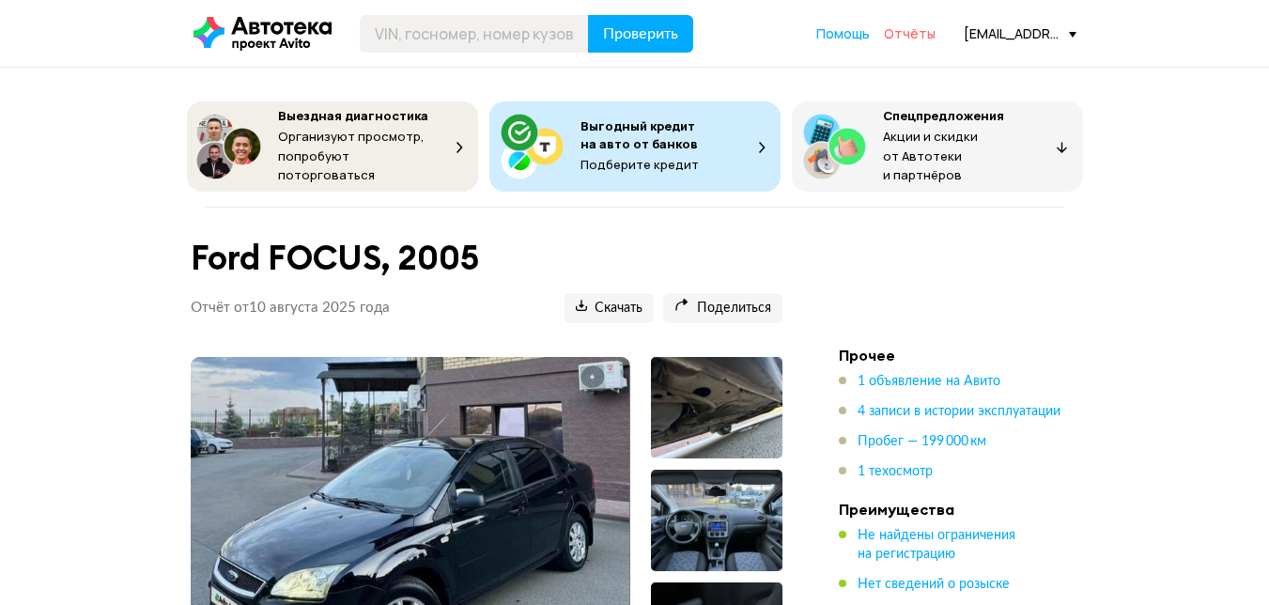
click at [905, 26] on span "Отчёты" at bounding box center [910, 33] width 52 height 18
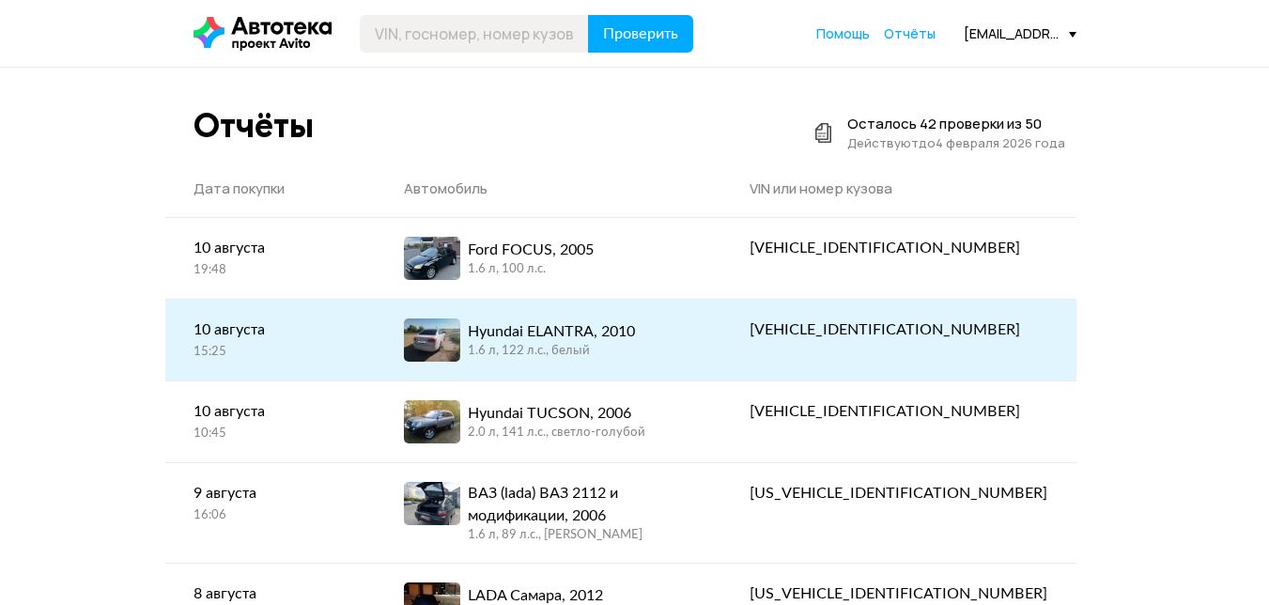
click at [635, 353] on div "1.6 л, 122 л.c., белый" at bounding box center [551, 351] width 167 height 17
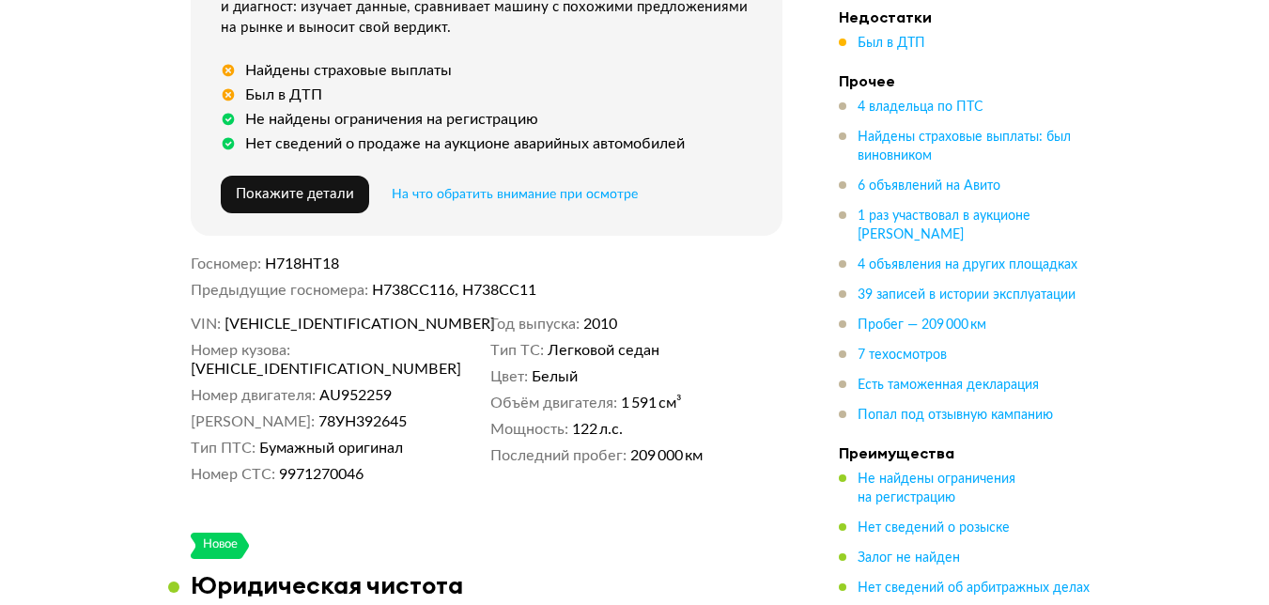
scroll to position [845, 0]
